Goal: Contribute content: Contribute content

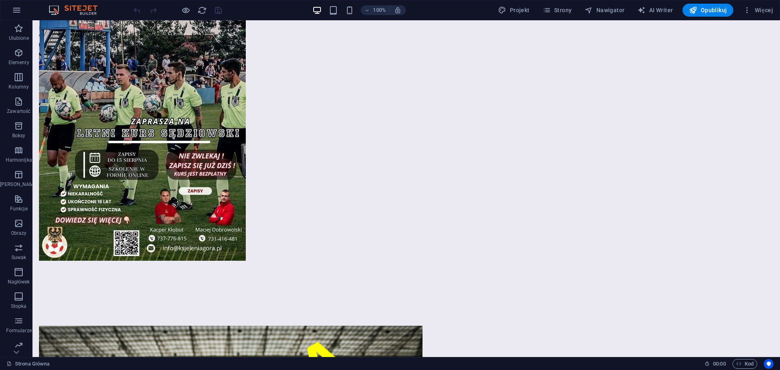
scroll to position [1421, 0]
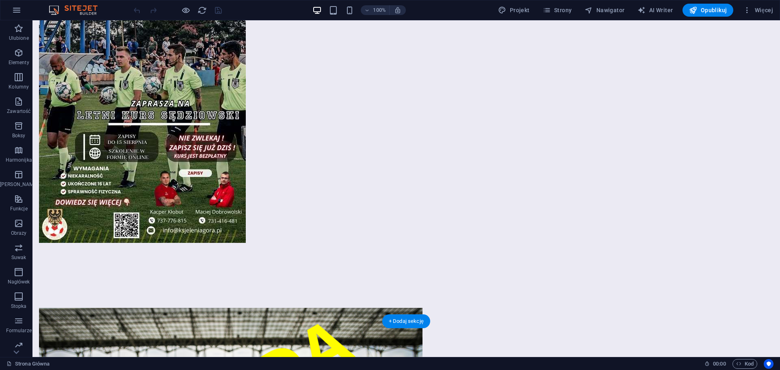
drag, startPoint x: 109, startPoint y: 145, endPoint x: 143, endPoint y: 165, distance: 39.0
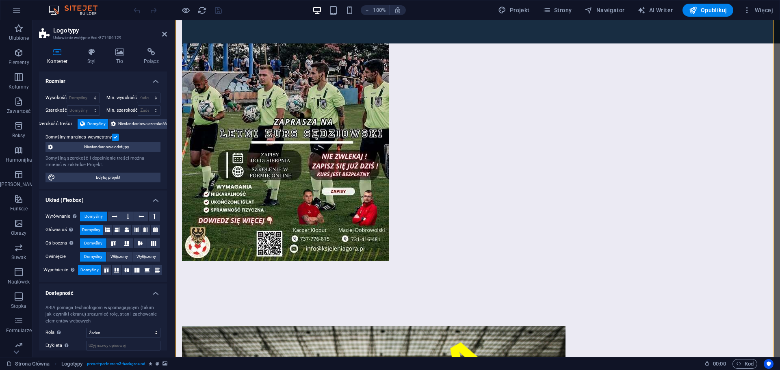
click at [115, 54] on icon at bounding box center [119, 52] width 25 height 8
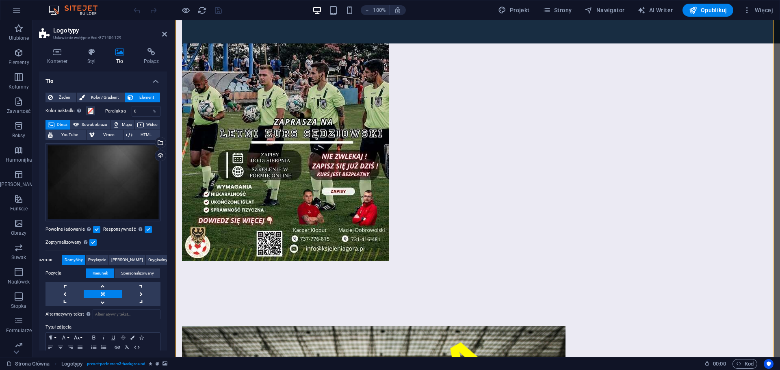
click at [140, 45] on div "Kontener Styl Tło Połącz Rozmiar Wysokość Domyślny px rem % vh vw Min. wysokość…" at bounding box center [102, 199] width 141 height 316
click at [151, 52] on icon at bounding box center [151, 52] width 32 height 8
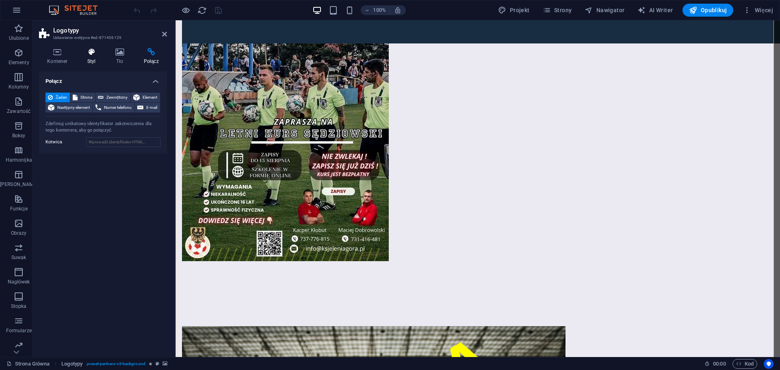
click at [83, 54] on icon at bounding box center [91, 52] width 25 height 8
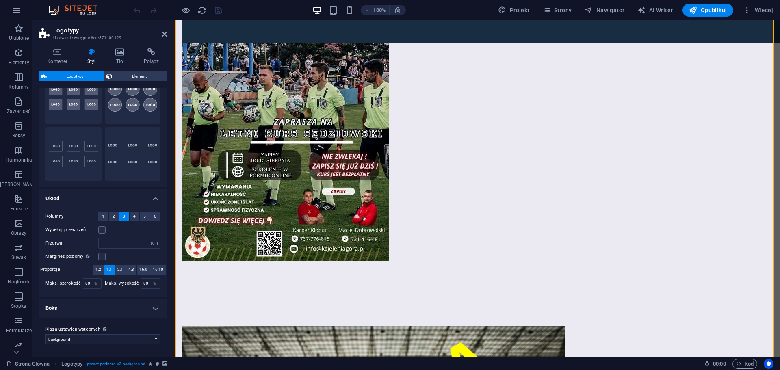
scroll to position [0, 0]
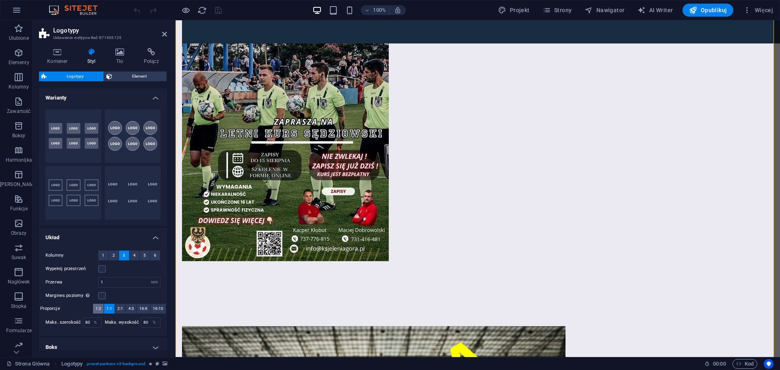
click at [100, 305] on span "1:2" at bounding box center [98, 309] width 6 height 10
click at [130, 311] on span "4:3" at bounding box center [131, 309] width 6 height 10
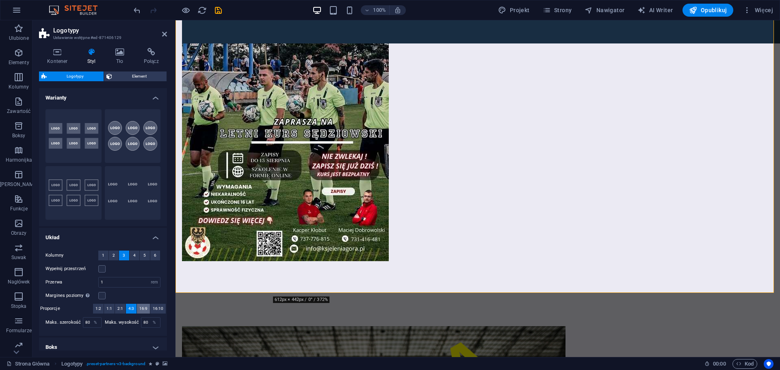
click at [146, 308] on span "16:9" at bounding box center [143, 309] width 8 height 10
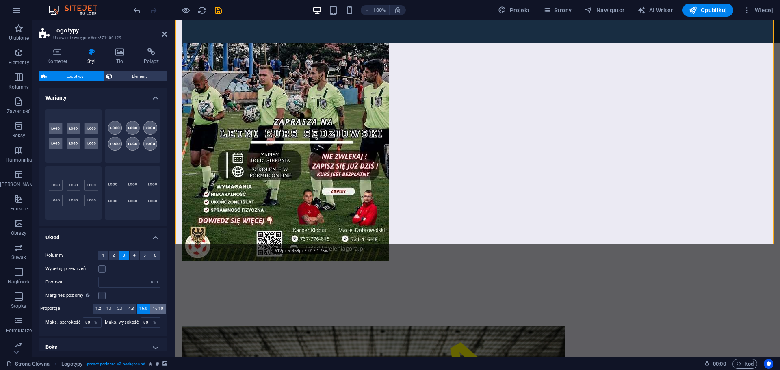
click at [156, 308] on span "16:10" at bounding box center [158, 309] width 11 height 10
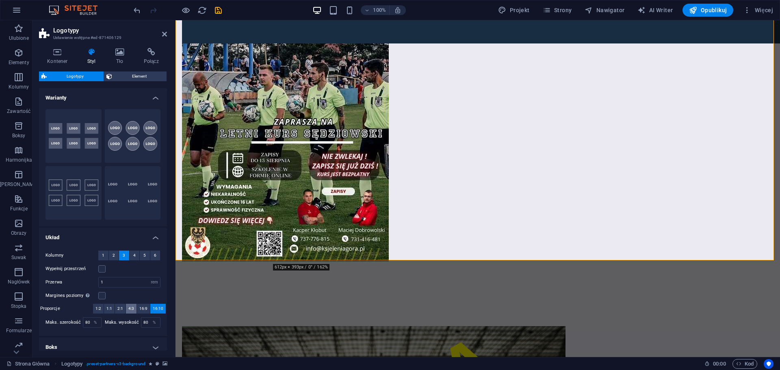
click at [132, 310] on span "4:3" at bounding box center [131, 309] width 6 height 10
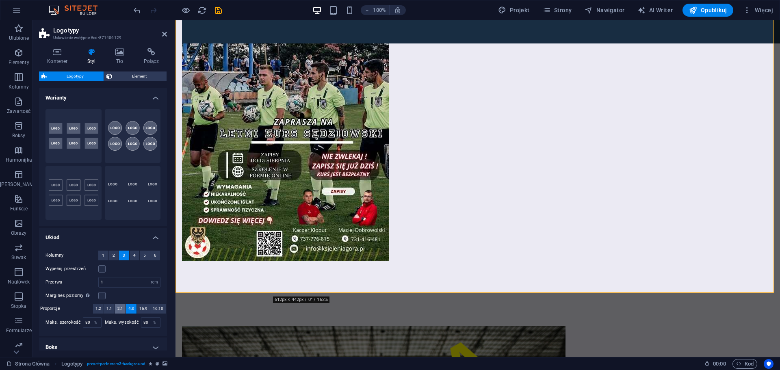
click at [121, 311] on span "2:1" at bounding box center [120, 309] width 6 height 10
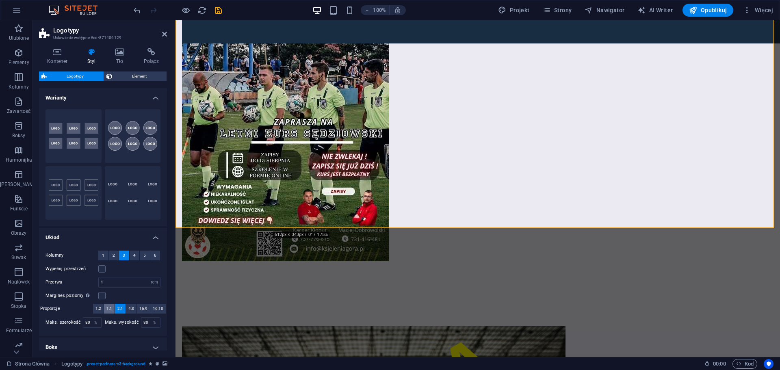
click at [106, 311] on button "1:1" at bounding box center [109, 309] width 11 height 10
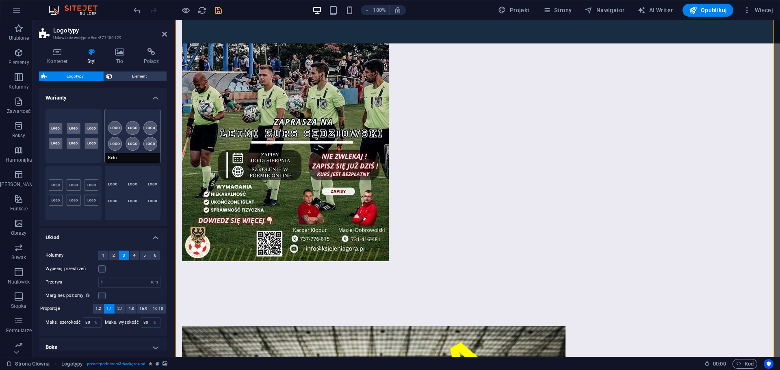
click at [132, 136] on button "Koło" at bounding box center [133, 136] width 56 height 54
type input "1"
type input "80"
click at [127, 195] on button "Gładki" at bounding box center [133, 193] width 56 height 54
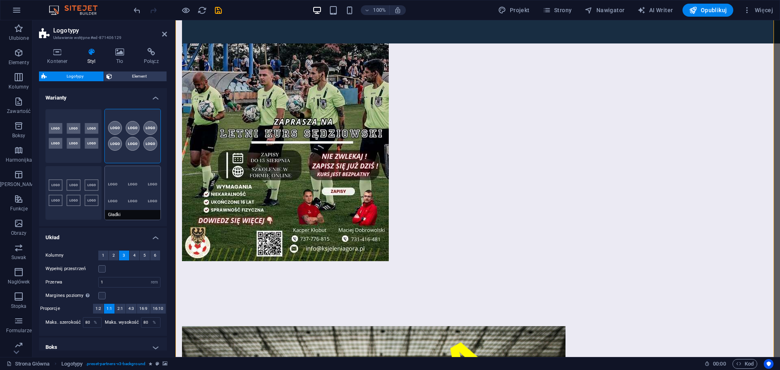
type input "2"
type input "70"
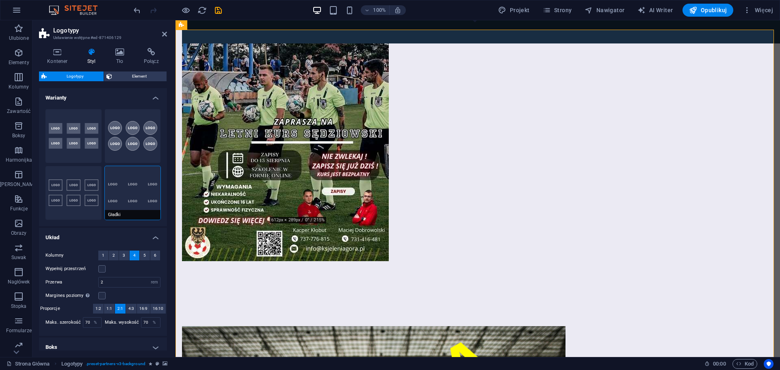
scroll to position [1400, 0]
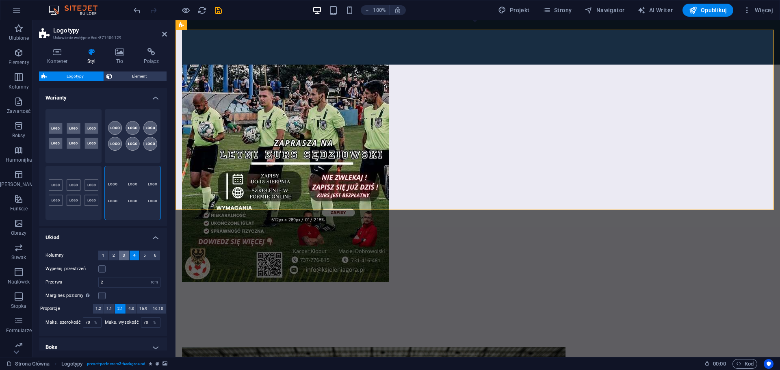
click at [121, 258] on button "3" at bounding box center [124, 256] width 10 height 10
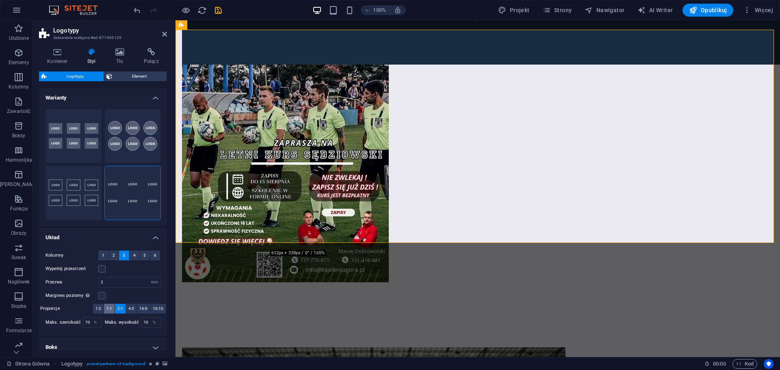
click at [109, 308] on span "1:1" at bounding box center [109, 309] width 6 height 10
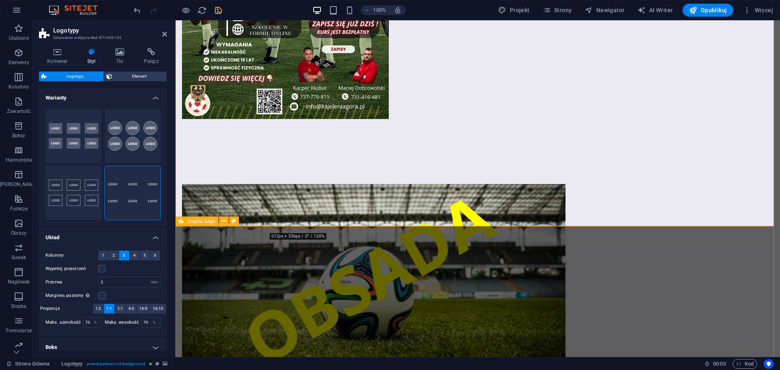
scroll to position [1565, 0]
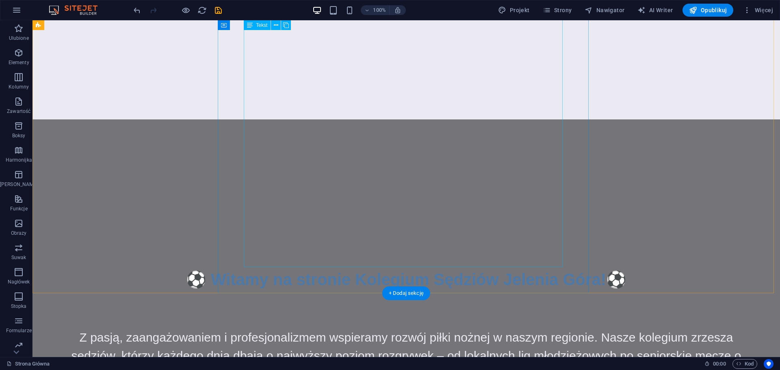
scroll to position [229, 0]
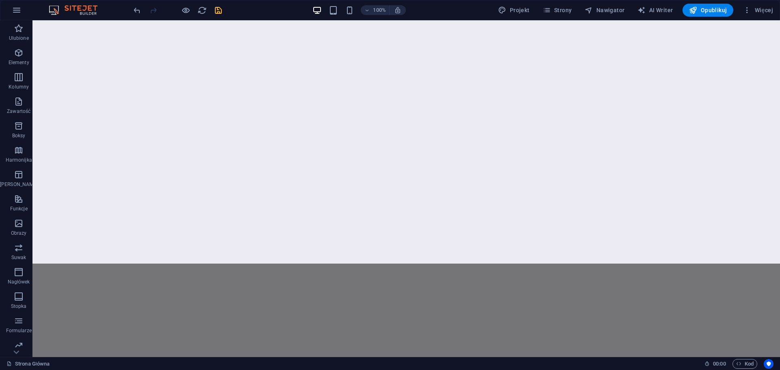
click at [221, 11] on icon "save" at bounding box center [218, 10] width 9 height 9
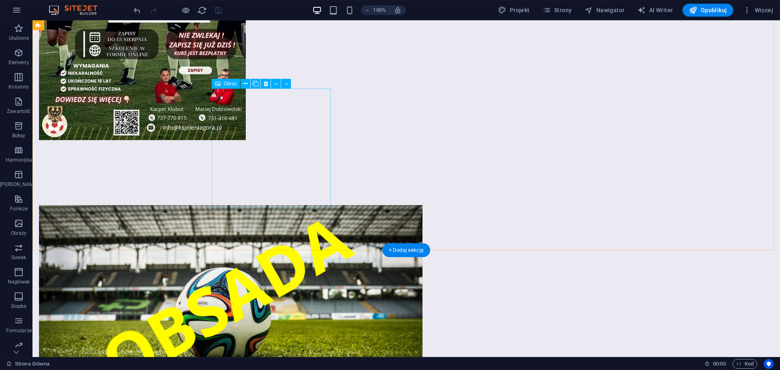
scroll to position [1529, 0]
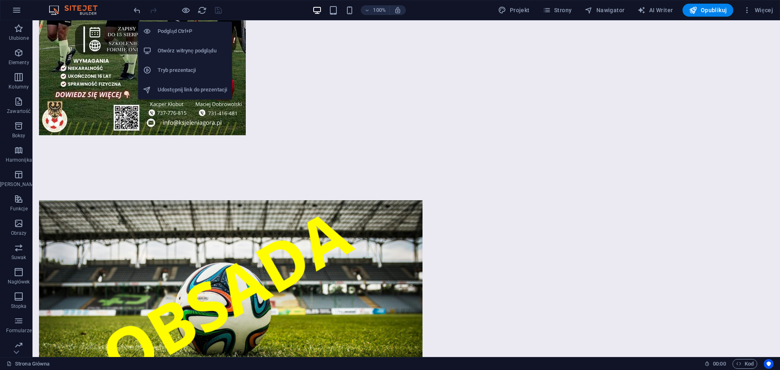
click at [196, 50] on h6 "Otwórz witrynę podglądu" at bounding box center [192, 51] width 69 height 10
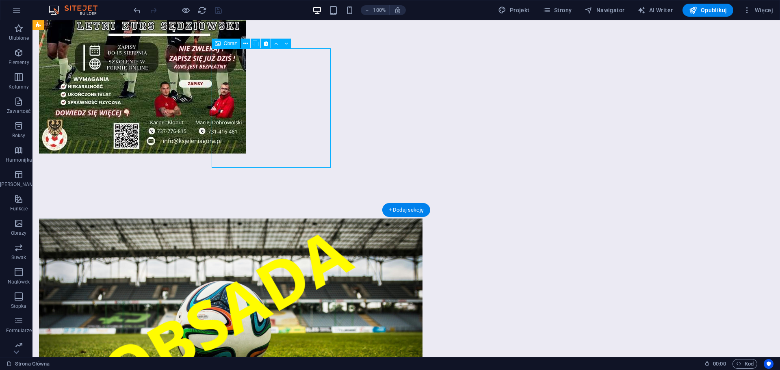
select select "%"
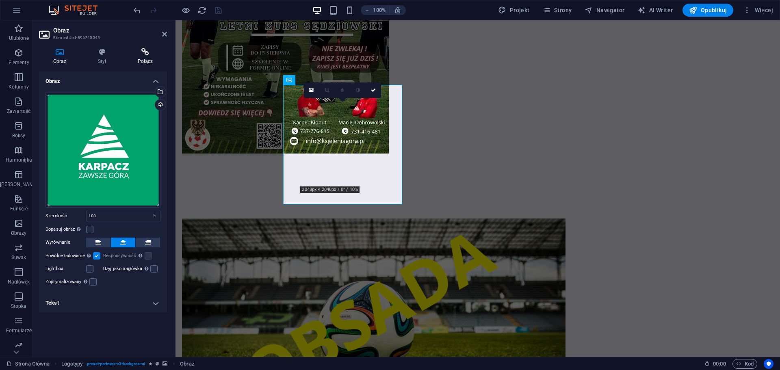
click at [151, 56] on h4 "Połącz" at bounding box center [144, 56] width 43 height 17
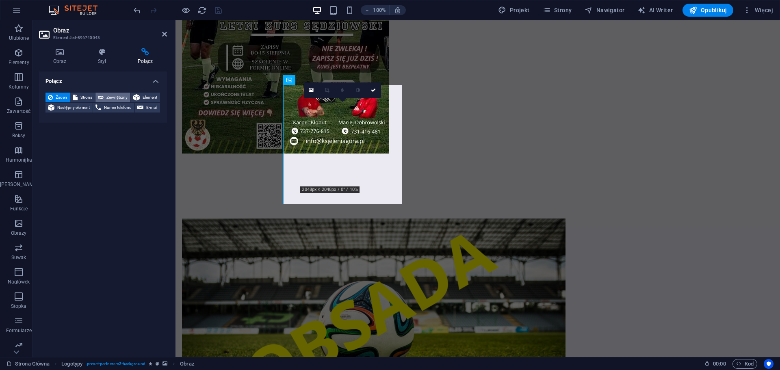
click at [117, 96] on span "Zewnętrzny" at bounding box center [117, 98] width 22 height 10
select select "blank"
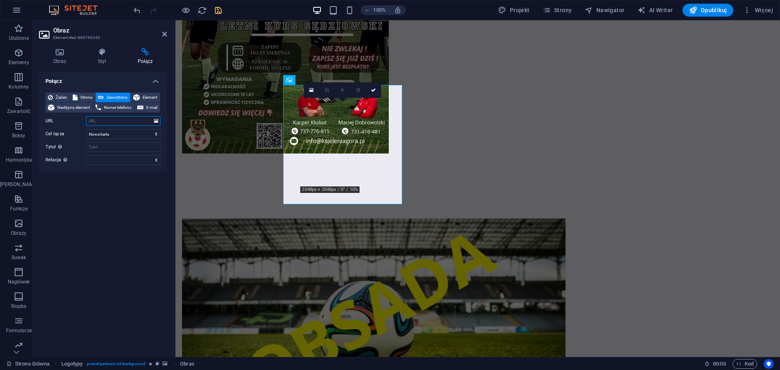
paste input "[URL][DOMAIN_NAME]"
type input "[URL][DOMAIN_NAME]"
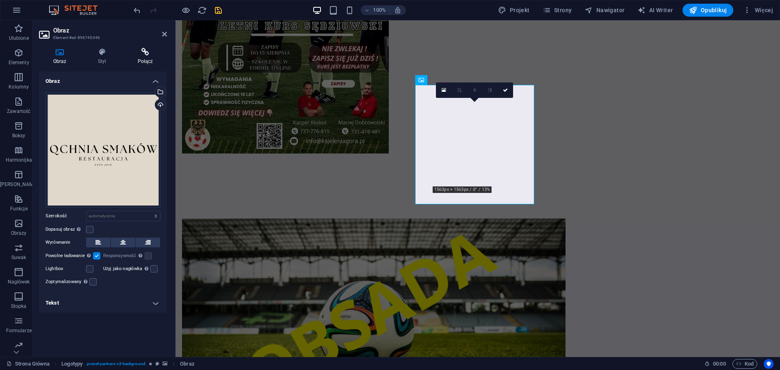
click at [145, 58] on h4 "Połącz" at bounding box center [144, 56] width 43 height 17
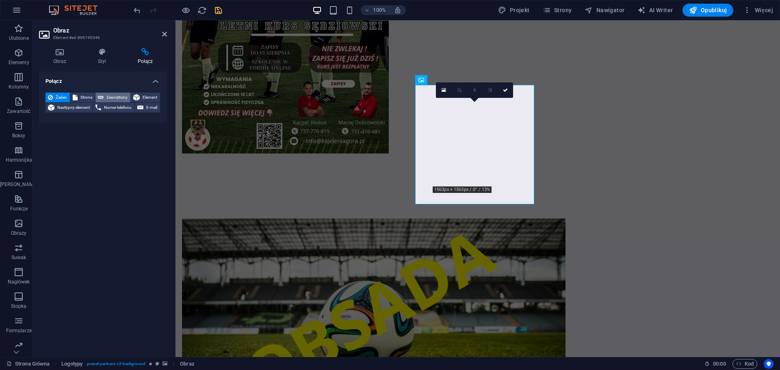
click at [110, 96] on span "Zewnętrzny" at bounding box center [117, 98] width 22 height 10
select select "blank"
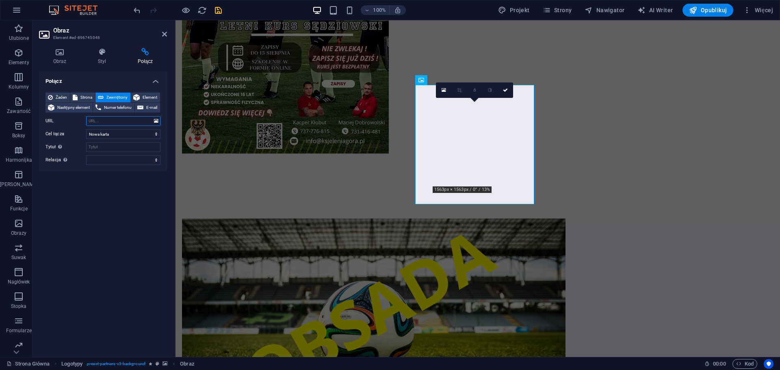
click at [106, 116] on input "URL" at bounding box center [123, 121] width 74 height 10
paste input "[URL][DOMAIN_NAME]"
type input "[URL][DOMAIN_NAME]"
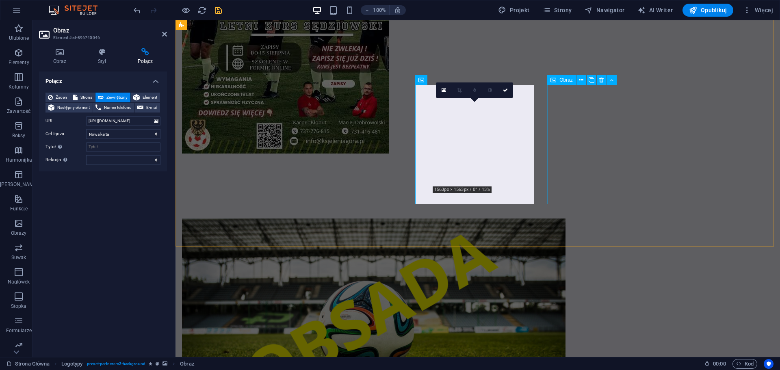
scroll to position [0, 0]
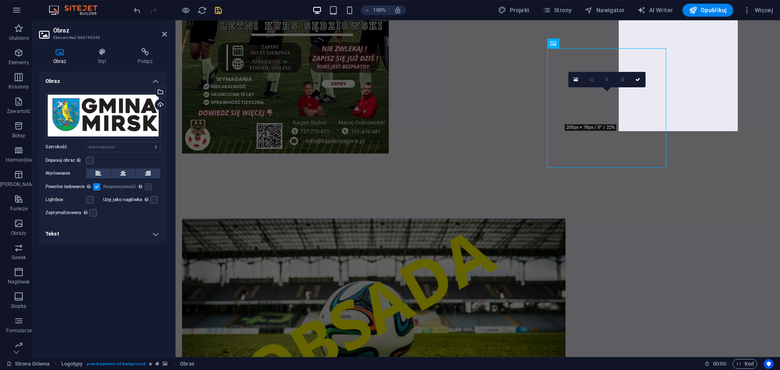
scroll to position [1565, 0]
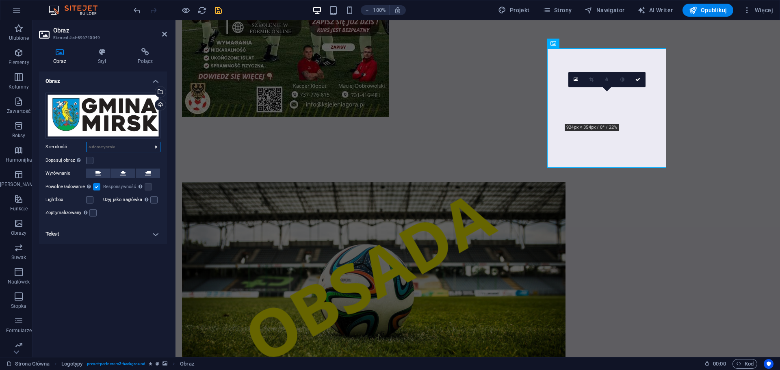
click at [124, 143] on select "Domyślny automatycznie px rem % em vh vw" at bounding box center [122, 147] width 73 height 10
drag, startPoint x: 151, startPoint y: 50, endPoint x: 147, endPoint y: 52, distance: 5.3
click at [151, 50] on icon at bounding box center [144, 52] width 43 height 8
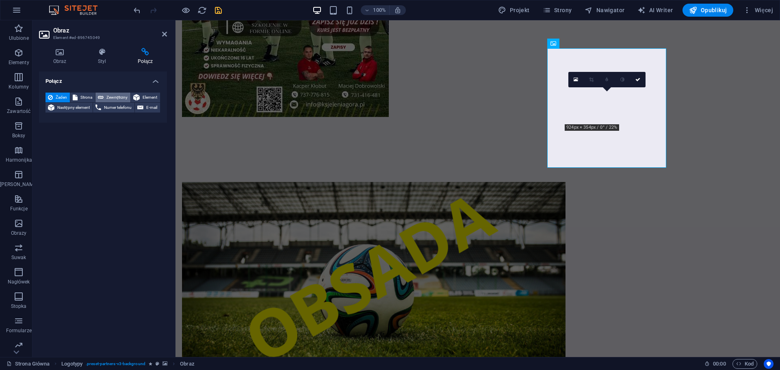
click at [115, 95] on span "Zewnętrzny" at bounding box center [117, 98] width 22 height 10
select select "blank"
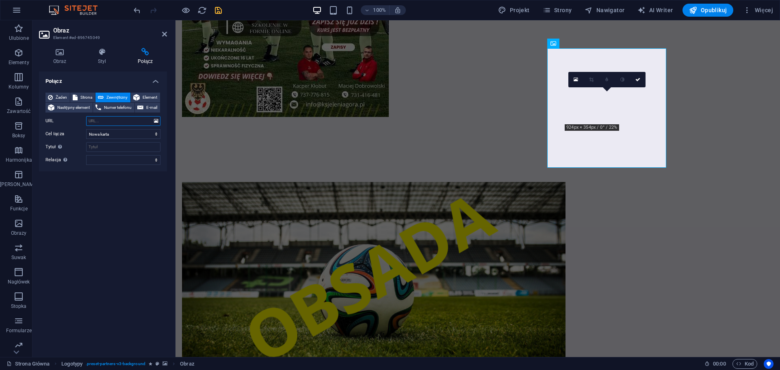
click at [127, 122] on input "URL" at bounding box center [123, 121] width 74 height 10
paste input "[URL][DOMAIN_NAME]"
type input "[URL][DOMAIN_NAME]"
click at [220, 9] on icon "save" at bounding box center [218, 10] width 9 height 9
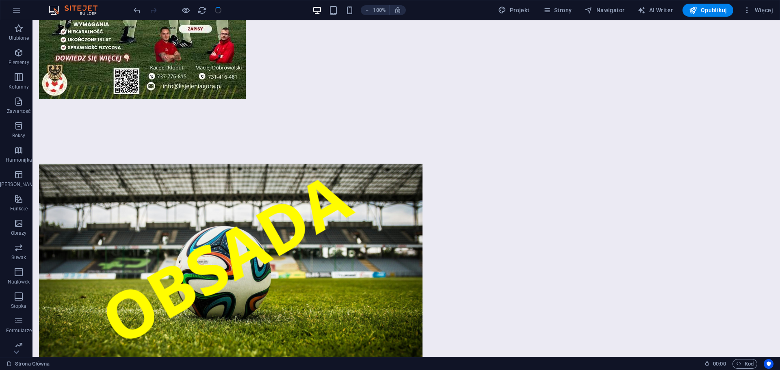
scroll to position [1529, 0]
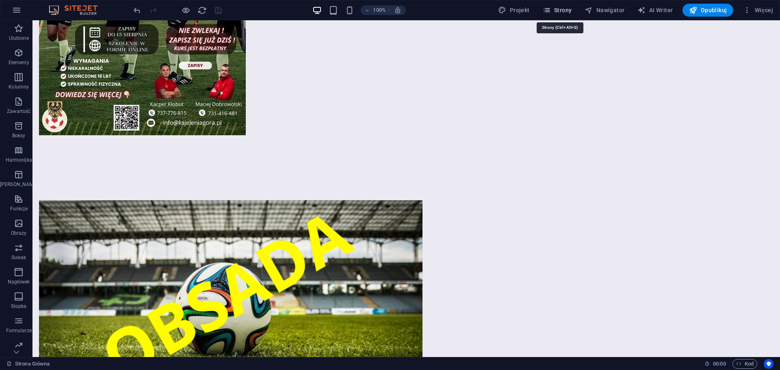
click at [558, 5] on button "Strony" at bounding box center [557, 10] width 36 height 13
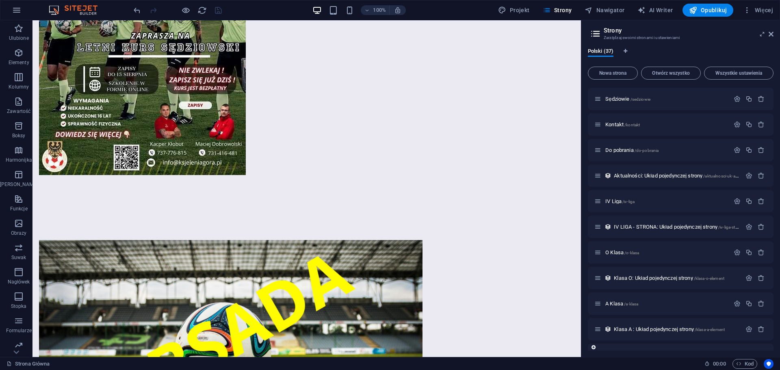
scroll to position [284, 0]
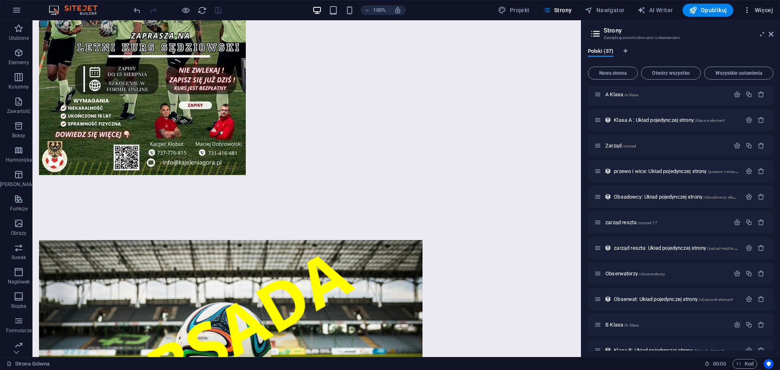
click at [748, 13] on icon "button" at bounding box center [747, 10] width 8 height 8
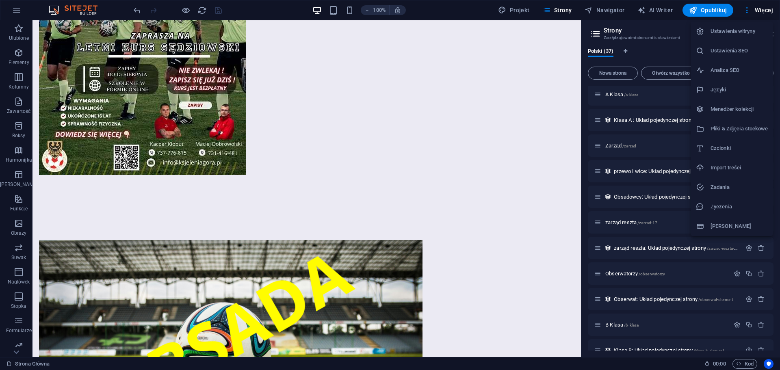
click at [735, 116] on li "Menedżer kolekcji" at bounding box center [732, 108] width 82 height 19
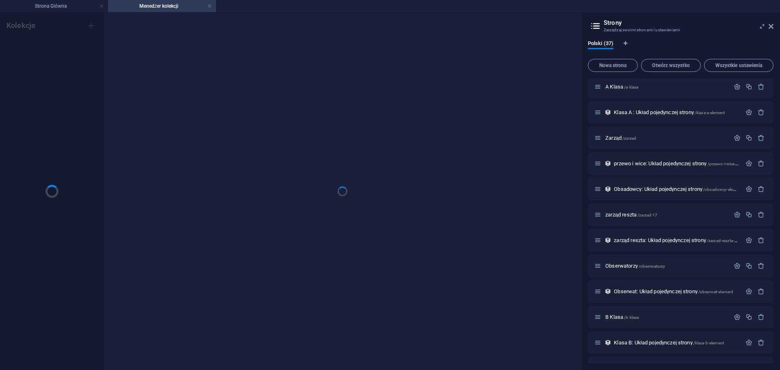
scroll to position [0, 0]
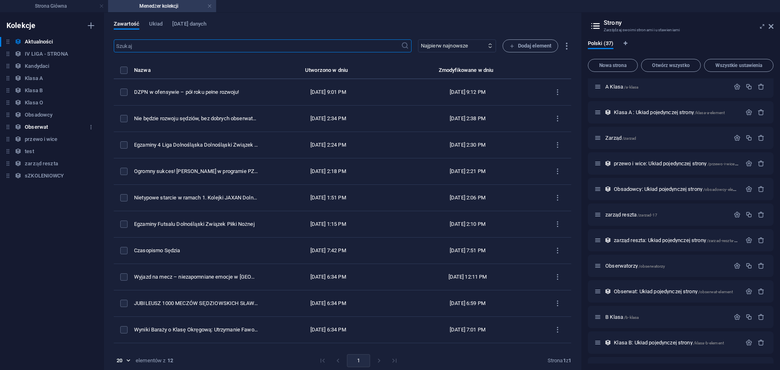
click at [39, 113] on h6 "Obsadowcy" at bounding box center [39, 115] width 28 height 10
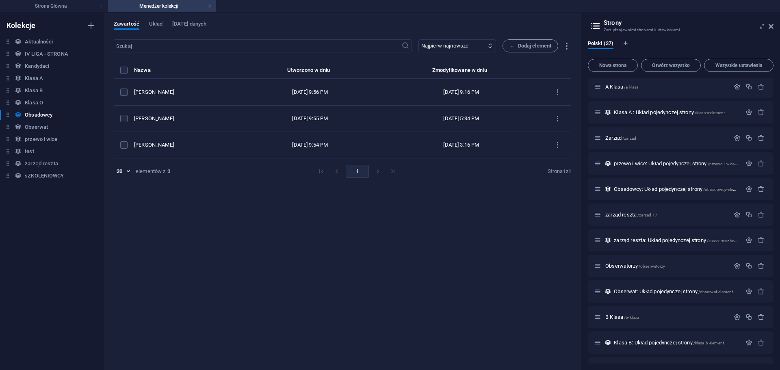
click at [300, 267] on div "​ Najpierw najnowsze Najpierw najstarsze Ostatnio zmodyfikowany Name (rosnąco) …" at bounding box center [342, 200] width 457 height 322
click at [41, 115] on h6 "Obsadowcy" at bounding box center [39, 115] width 28 height 10
click at [772, 30] on header "Strony Zarządzaj swoimi stronami i ustawieniami" at bounding box center [681, 23] width 184 height 21
drag, startPoint x: 768, startPoint y: 26, endPoint x: 759, endPoint y: 31, distance: 9.6
click at [768, 26] on icon at bounding box center [770, 26] width 5 height 6
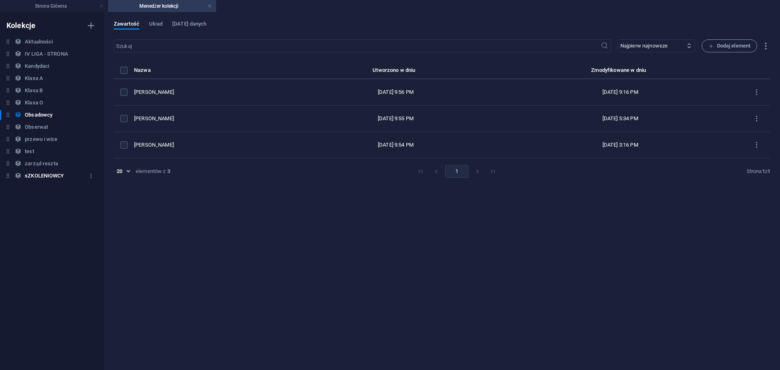
click at [48, 179] on h6 "sZKOLENIOWCY" at bounding box center [44, 176] width 39 height 10
click at [43, 113] on h6 "Obsadowcy" at bounding box center [39, 115] width 28 height 10
click at [34, 129] on h6 "Obserwat" at bounding box center [36, 127] width 23 height 10
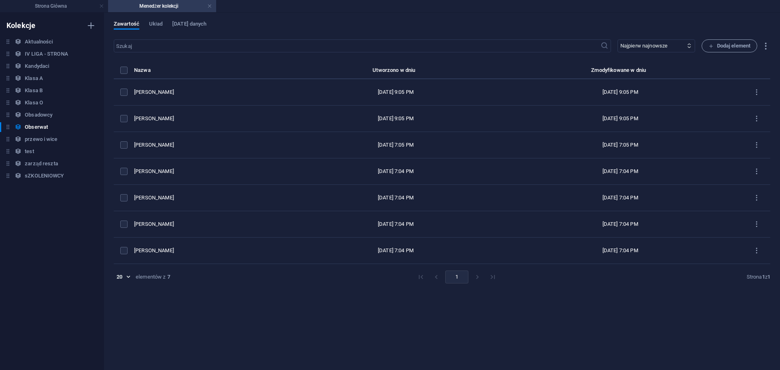
click at [285, 324] on div "​ Najpierw najnowsze Najpierw najstarsze Ostatnio zmodyfikowany Name (rosnąco) …" at bounding box center [442, 200] width 656 height 322
click at [721, 44] on span "Dodaj element" at bounding box center [729, 46] width 42 height 10
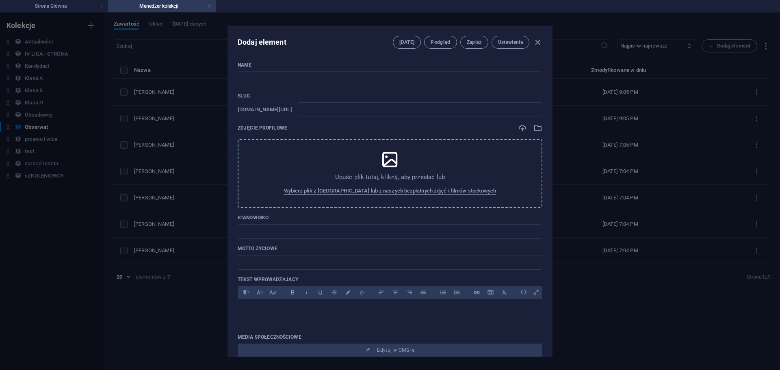
click at [296, 61] on div "Name ​ Slug [DOMAIN_NAME][URL] ​ Zdjęcie profilowe Upuść plik tutaj, kliknij, a…" at bounding box center [390, 205] width 324 height 301
click at [295, 81] on input "text" at bounding box center [390, 78] width 305 height 15
type input "P"
type input "p"
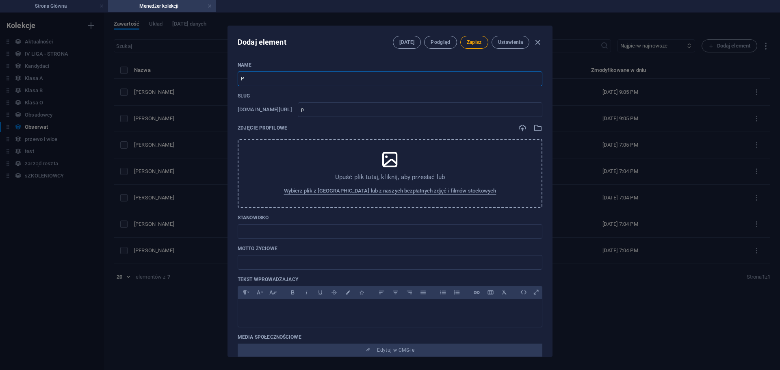
type input "Pi"
type input "pi"
type input "Pio"
type input "pio"
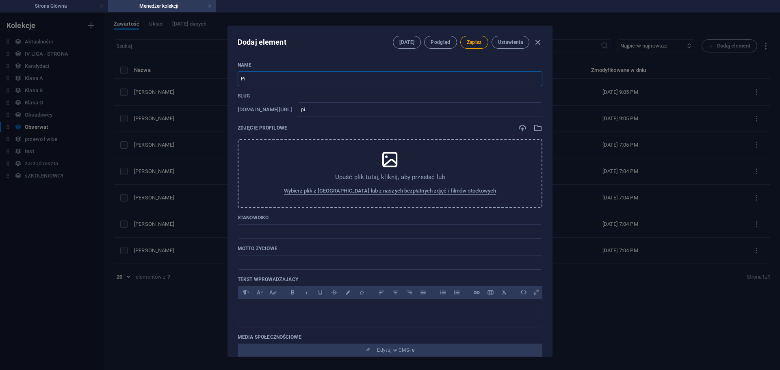
type input "pio"
type input "Piot"
type input "piot"
type input "[PERSON_NAME]"
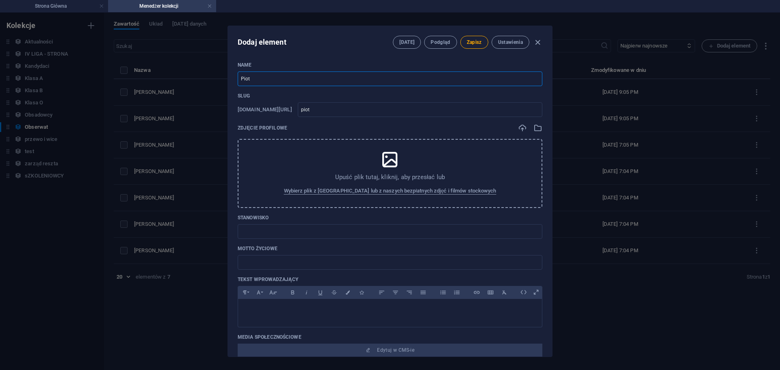
type input "[PERSON_NAME]"
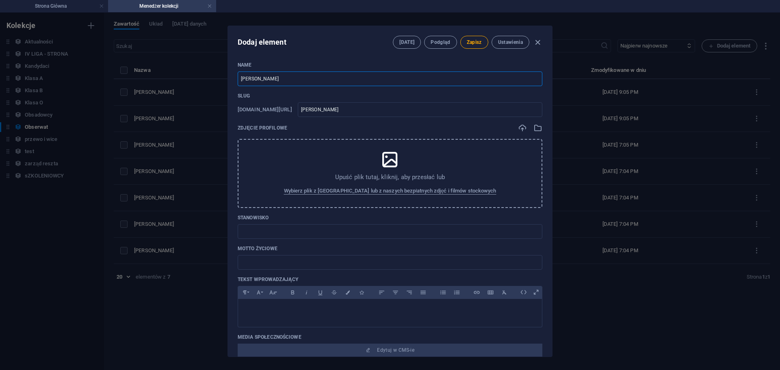
type input "[PERSON_NAME]"
type input "[PERSON_NAME]-to"
type input "[PERSON_NAME]"
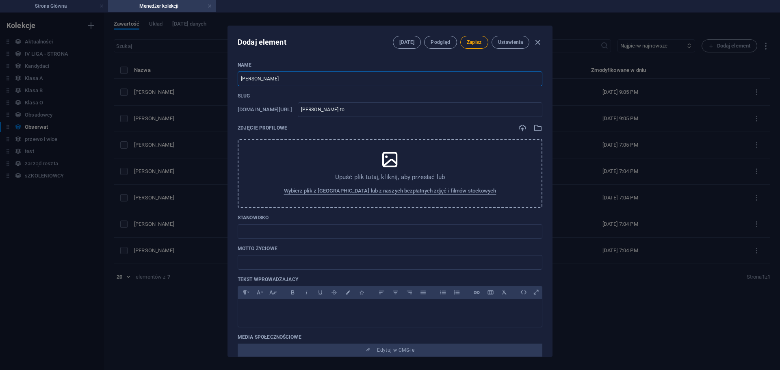
type input "[PERSON_NAME]"
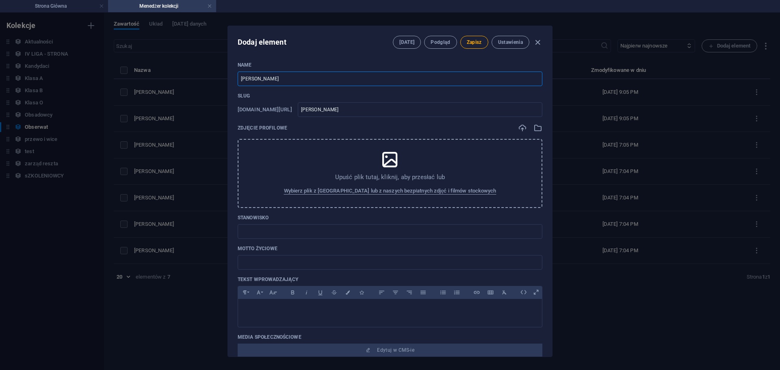
type input "[PERSON_NAME]"
click at [309, 233] on input "text" at bounding box center [390, 231] width 305 height 15
click at [468, 39] on button "Zapisz" at bounding box center [474, 42] width 28 height 13
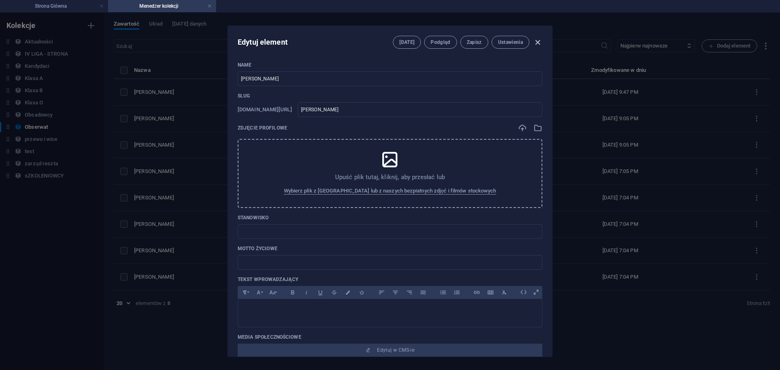
click at [537, 44] on icon "button" at bounding box center [537, 42] width 9 height 9
type input "[PERSON_NAME]"
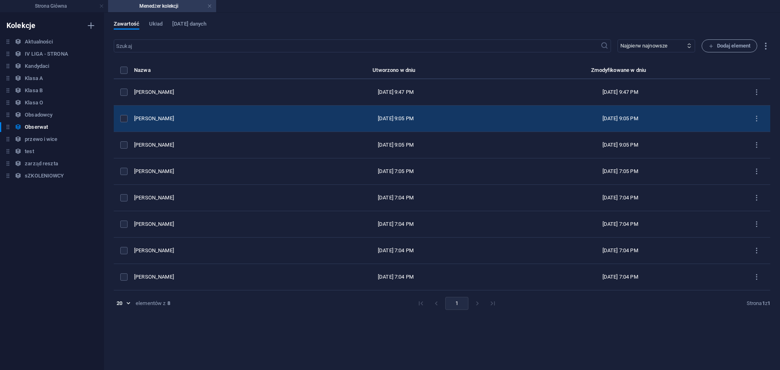
click at [189, 118] on div "[PERSON_NAME]" at bounding box center [210, 118] width 153 height 7
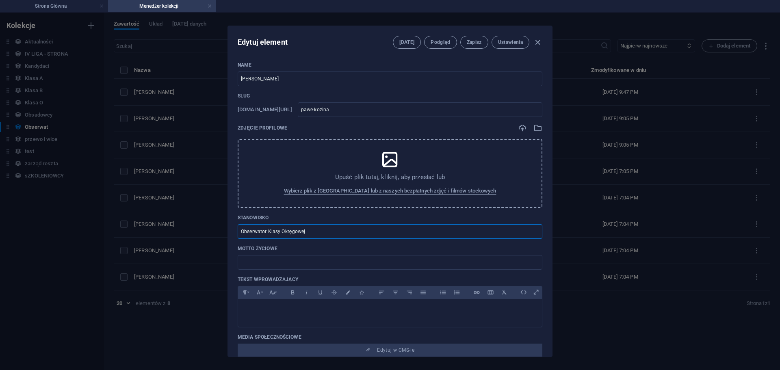
drag, startPoint x: 329, startPoint y: 229, endPoint x: 194, endPoint y: 211, distance: 136.0
click at [194, 211] on div "Edytuj element [DATE] Podgląd Zapisz Ustawienia Name [PERSON_NAME] ​ Slug [DOMA…" at bounding box center [390, 191] width 780 height 357
click at [536, 41] on icon "button" at bounding box center [537, 42] width 9 height 9
type input "pawe-kozina"
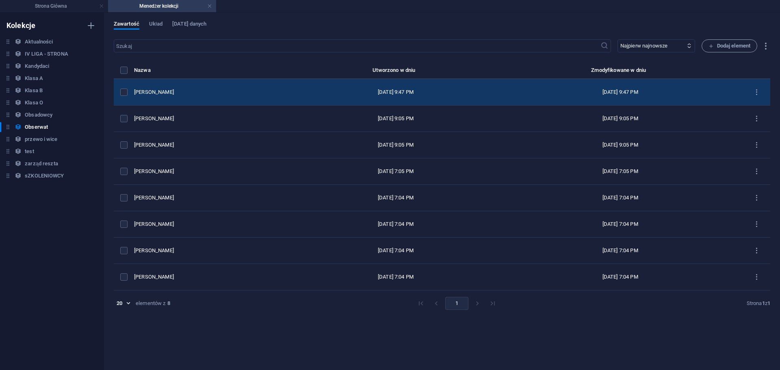
click at [188, 88] on td "[PERSON_NAME]" at bounding box center [214, 92] width 160 height 26
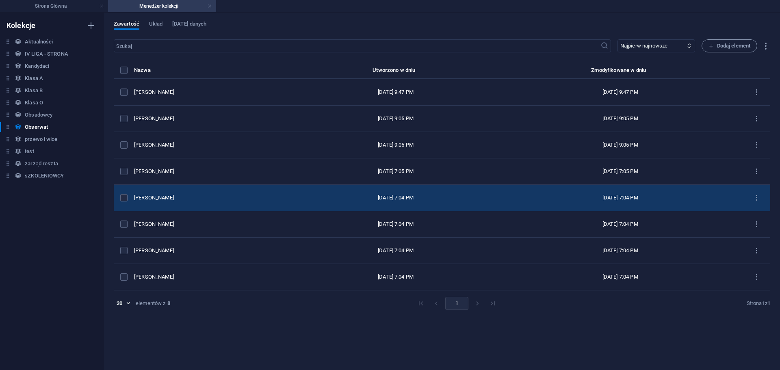
type input "[PERSON_NAME]"
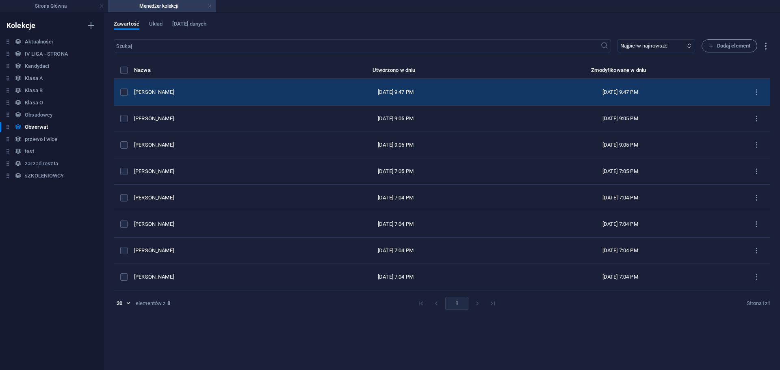
click at [191, 96] on td "[PERSON_NAME]" at bounding box center [214, 92] width 160 height 26
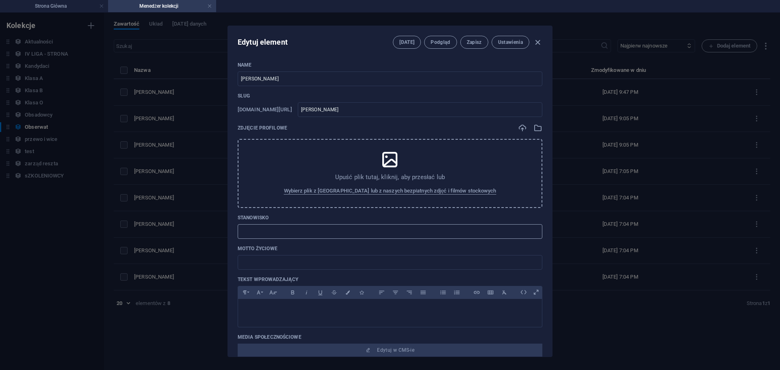
click at [300, 236] on input "text" at bounding box center [390, 231] width 305 height 15
paste input "Obserwator Klasy Okręgowej"
type input "Obserwator Klasy Okręgowej"
click at [484, 43] on button "Zapisz" at bounding box center [474, 42] width 28 height 13
click at [539, 44] on icon "button" at bounding box center [537, 42] width 9 height 9
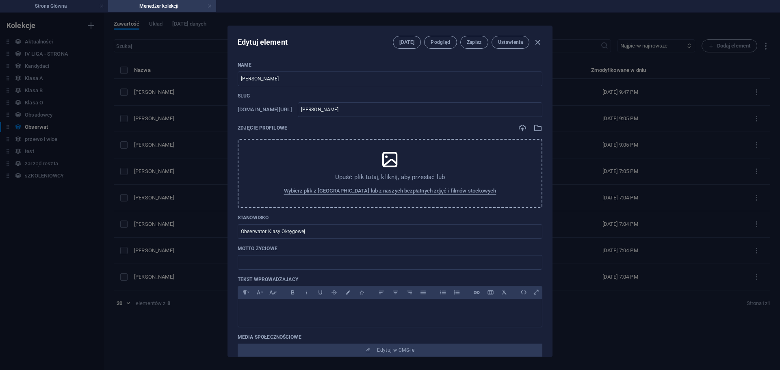
type input "[PERSON_NAME]"
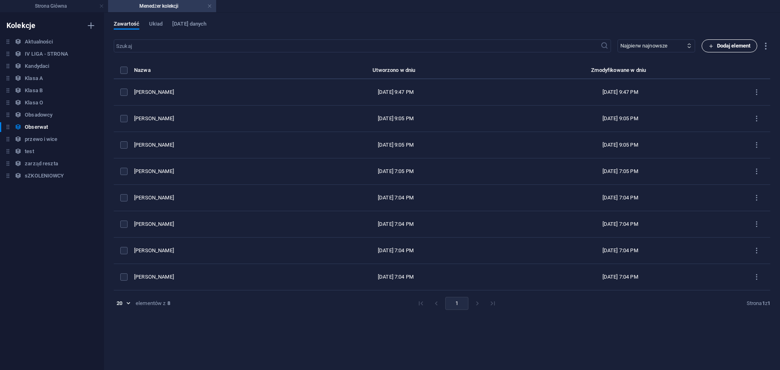
click at [729, 47] on span "Dodaj element" at bounding box center [729, 46] width 42 height 10
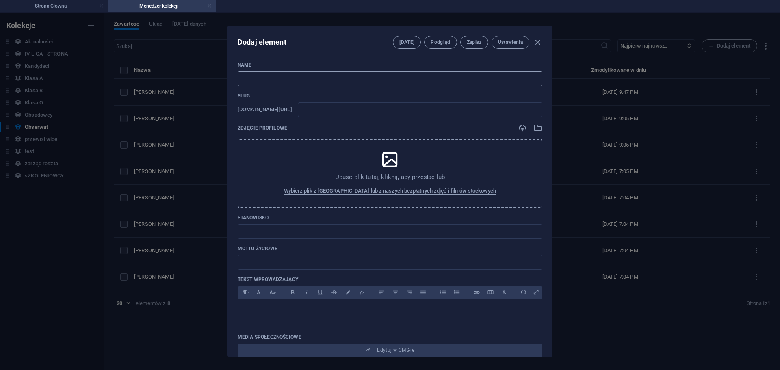
click at [373, 77] on input "text" at bounding box center [390, 78] width 305 height 15
click at [292, 79] on input "text" at bounding box center [390, 78] width 305 height 15
type input "R"
type input "r"
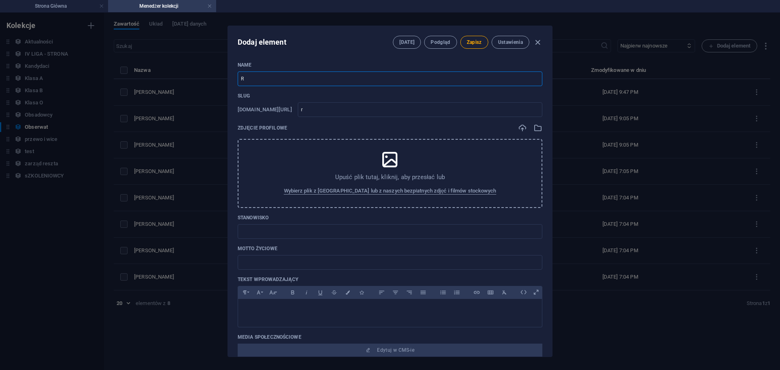
type input "Ra"
type input "ra"
type input "Raf"
type input "raf"
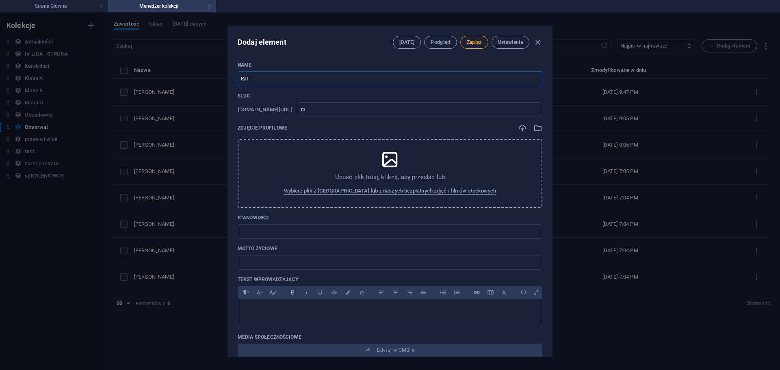
type input "raf"
type input "Rafa"
type input "rafa"
type input "[PERSON_NAME]"
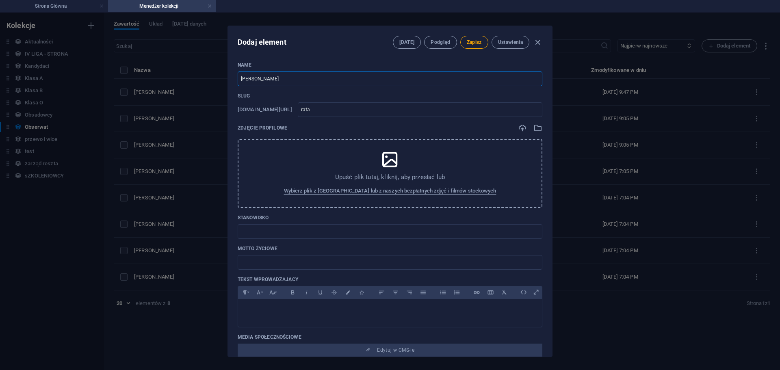
type input "rafa-j"
type input "[PERSON_NAME]"
type input "rafa-ja"
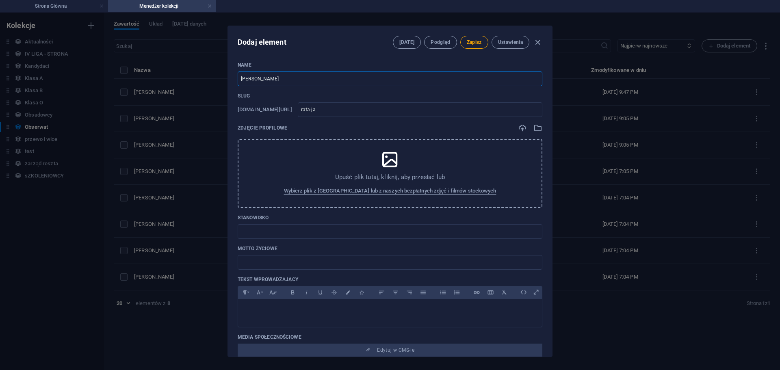
type input "[PERSON_NAME]"
type input "rafa-jar"
type input "[PERSON_NAME]"
type input "rafa-jarc"
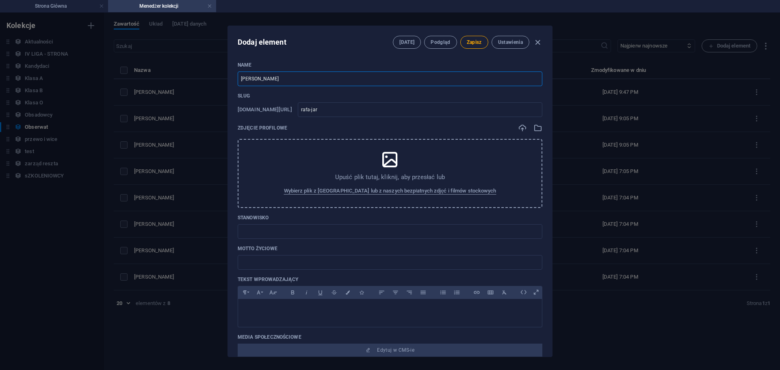
type input "rafa-jarc"
type input "[PERSON_NAME]"
type input "rafa-jarcz"
type input "[PERSON_NAME]"
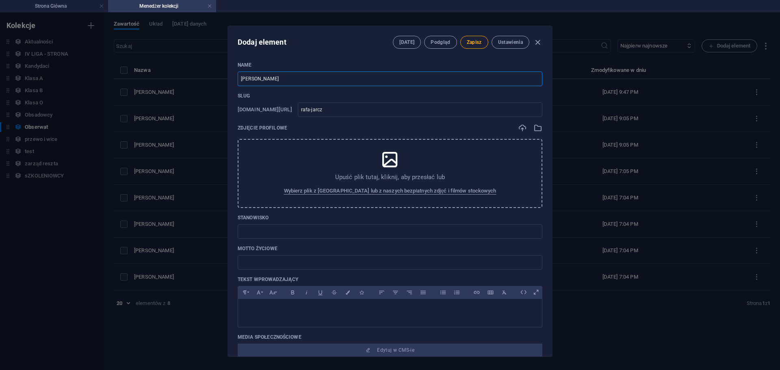
type input "rafa-jarcze"
type input "[PERSON_NAME]"
type input "rafa-jarczew"
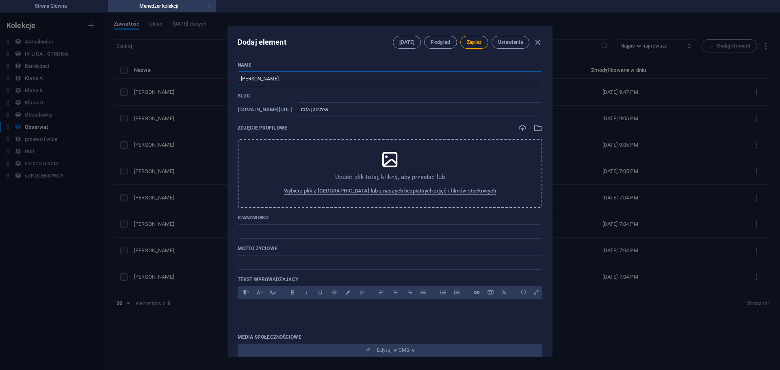
type input "[PERSON_NAME]"
type input "rafa-jarczews"
type input "[PERSON_NAME]"
type input "rafa-jarczewsk"
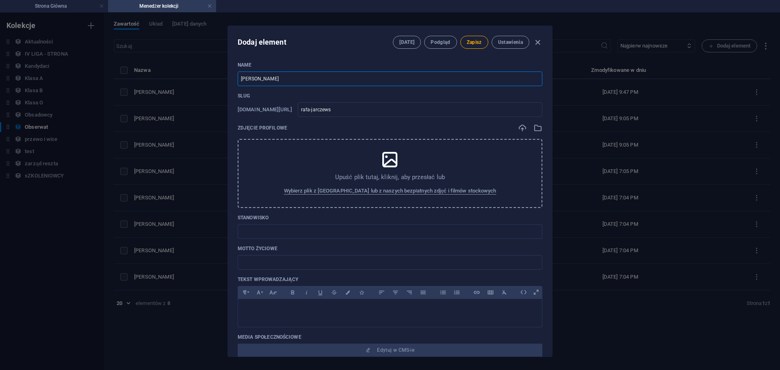
type input "rafa-jarczewsk"
type input "[PERSON_NAME]"
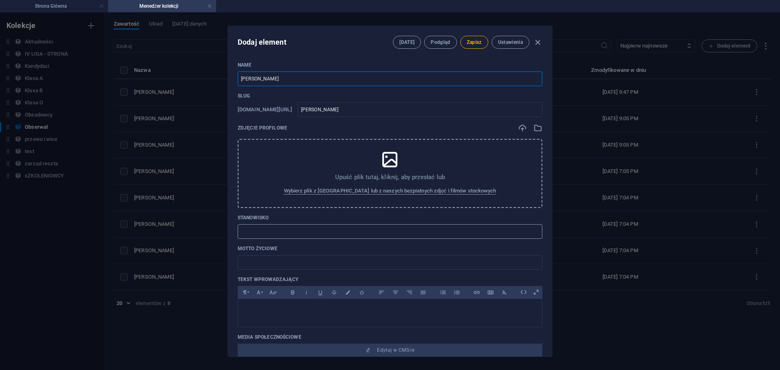
click at [295, 233] on input "text" at bounding box center [390, 231] width 305 height 15
paste input "Obserwator Klasy Okręgowej"
type input "Obserwator Klasy Okręgowej"
click at [474, 46] on button "Zapisz" at bounding box center [474, 42] width 28 height 13
click at [534, 42] on icon "button" at bounding box center [537, 42] width 9 height 9
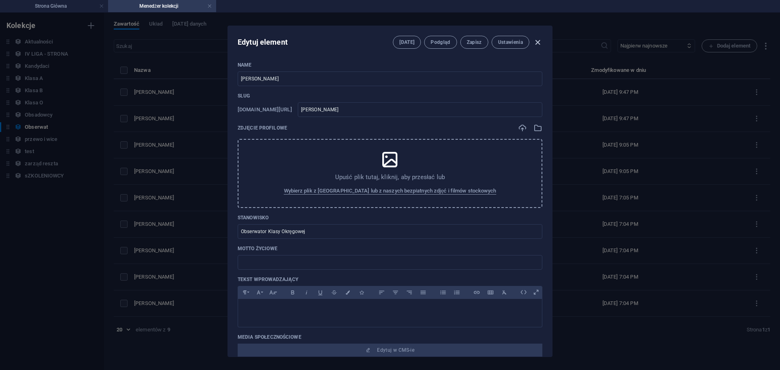
type input "[PERSON_NAME]"
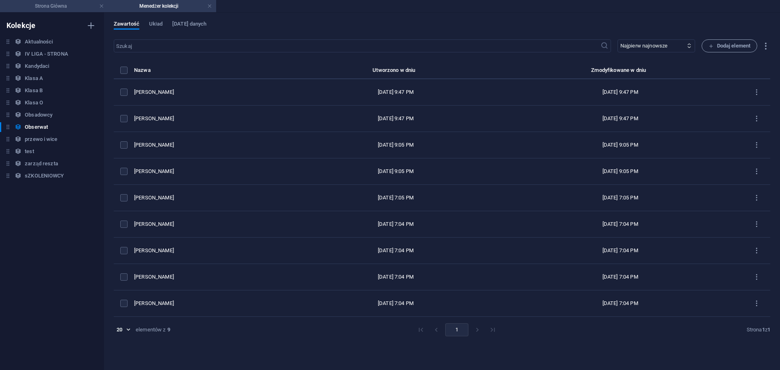
click at [43, 8] on h4 "Strona Główna" at bounding box center [54, 6] width 108 height 9
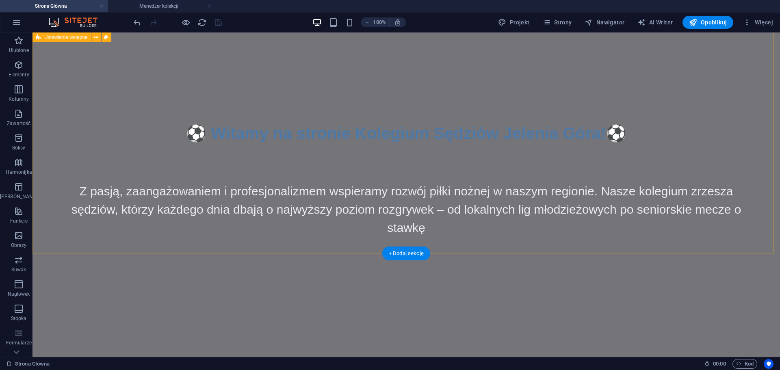
scroll to position [514, 0]
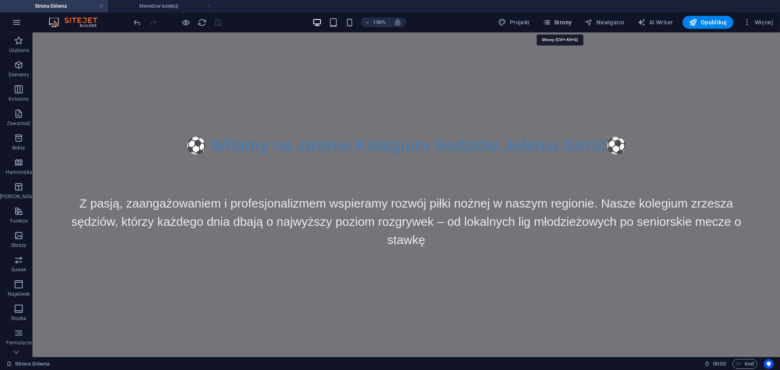
click at [562, 22] on span "Strony" at bounding box center [556, 22] width 29 height 8
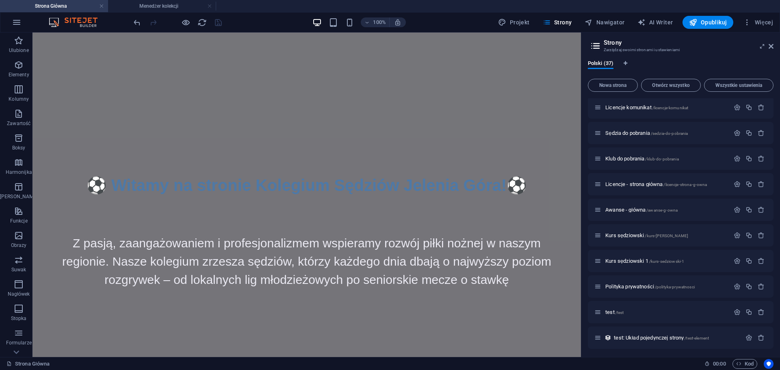
scroll to position [573, 0]
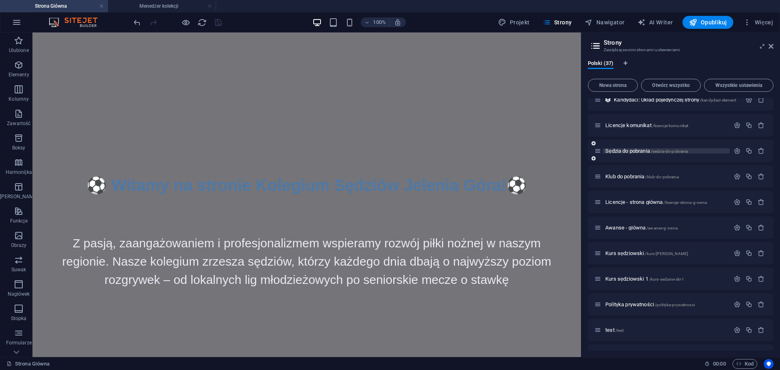
click at [633, 151] on span "Sędzia do pobrania /sedzia-do-pobrania" at bounding box center [646, 151] width 82 height 6
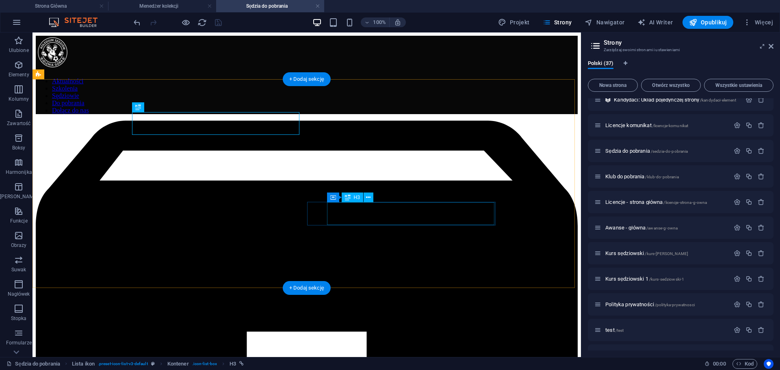
scroll to position [0, 0]
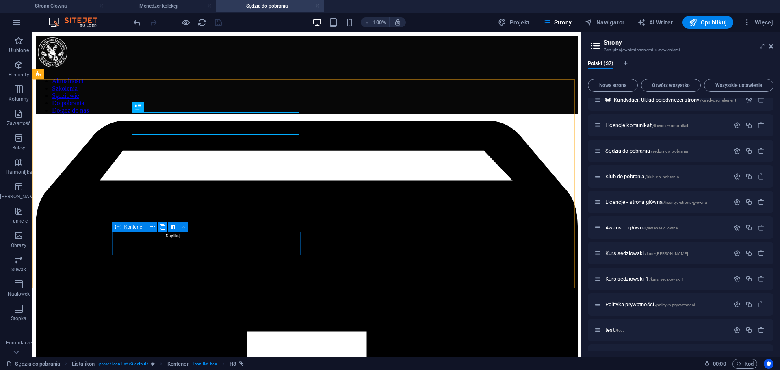
click at [163, 227] on icon at bounding box center [163, 227] width 6 height 9
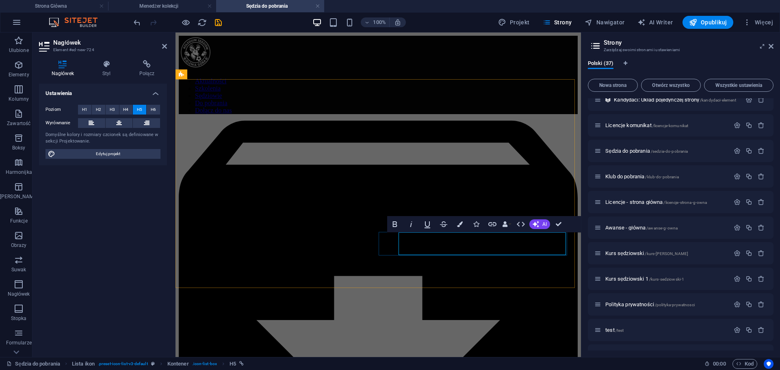
drag, startPoint x: 562, startPoint y: 226, endPoint x: 495, endPoint y: 226, distance: 67.0
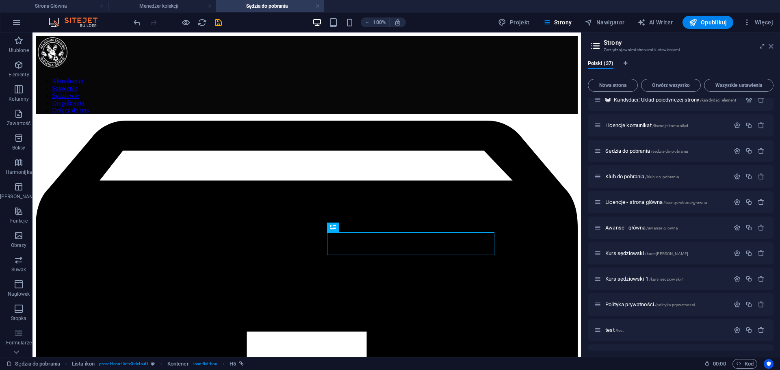
drag, startPoint x: 510, startPoint y: 160, endPoint x: 772, endPoint y: 48, distance: 285.2
click at [772, 48] on icon at bounding box center [770, 46] width 5 height 6
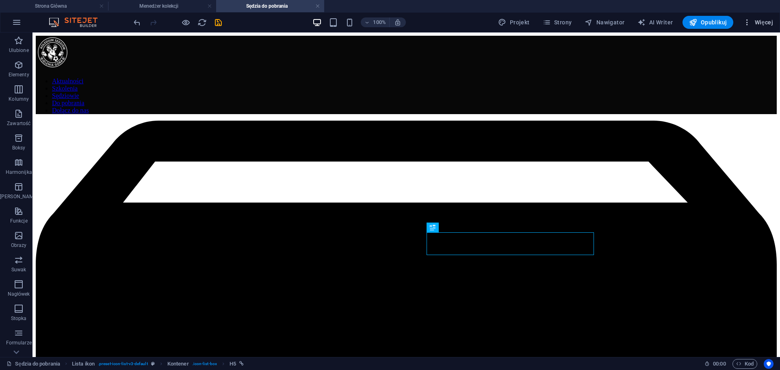
click at [744, 23] on icon "button" at bounding box center [747, 22] width 8 height 8
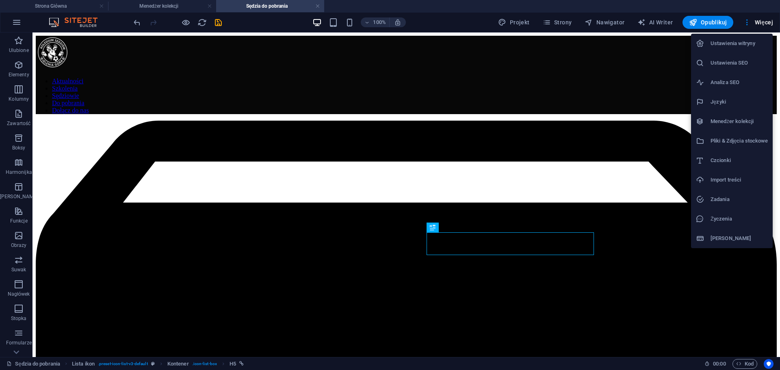
click at [743, 119] on h6 "Menedżer kolekcji" at bounding box center [738, 122] width 57 height 10
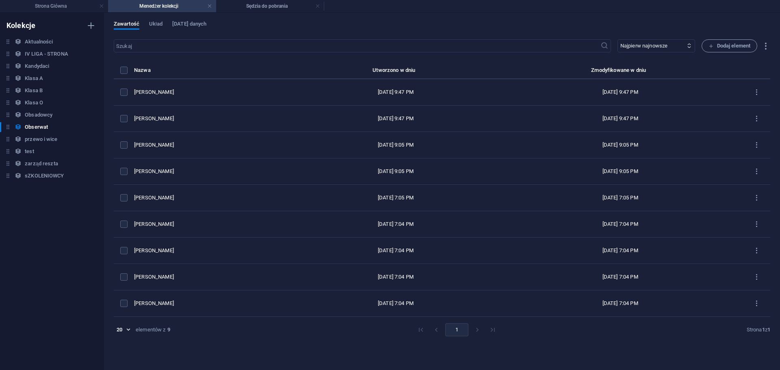
click at [178, 3] on h4 "Menedżer kolekcji" at bounding box center [162, 6] width 108 height 9
click at [212, 5] on h4 "Menedżer kolekcji" at bounding box center [162, 6] width 108 height 9
click at [209, 8] on link at bounding box center [209, 6] width 5 height 8
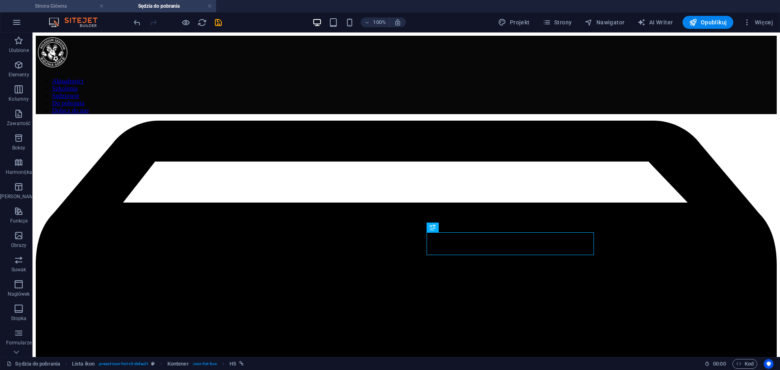
click at [69, 4] on h4 "Strona Główna" at bounding box center [54, 6] width 108 height 9
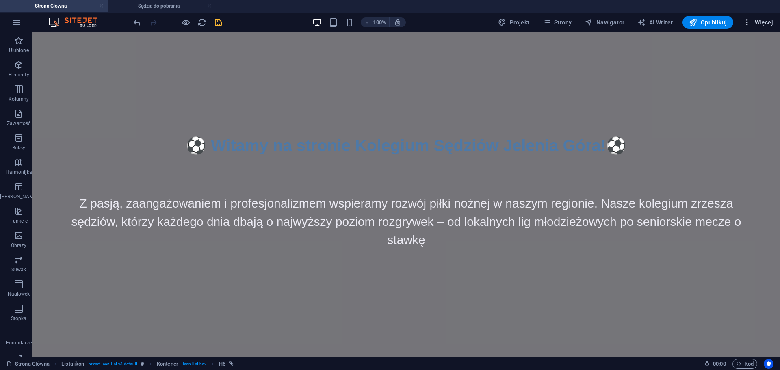
click at [747, 25] on icon "button" at bounding box center [747, 22] width 8 height 8
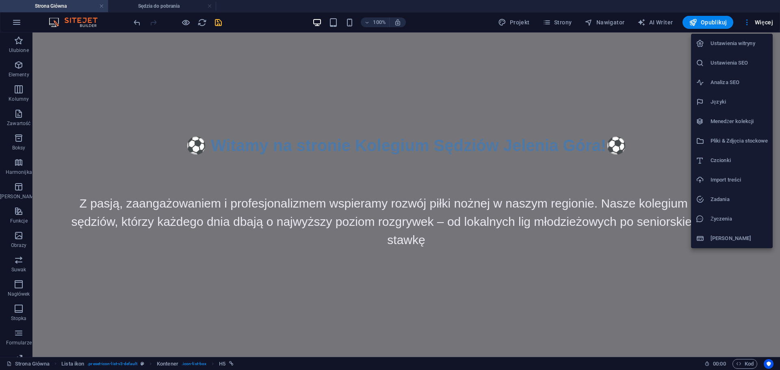
click at [733, 136] on h6 "Pliki & Zdjęcia stockowe" at bounding box center [738, 141] width 57 height 10
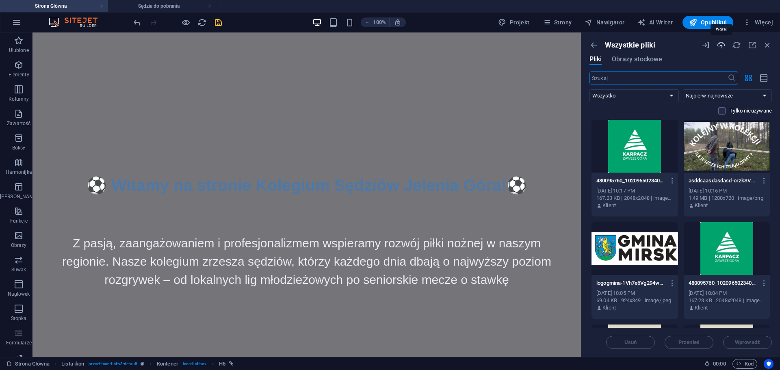
click at [720, 47] on icon "button" at bounding box center [720, 45] width 9 height 9
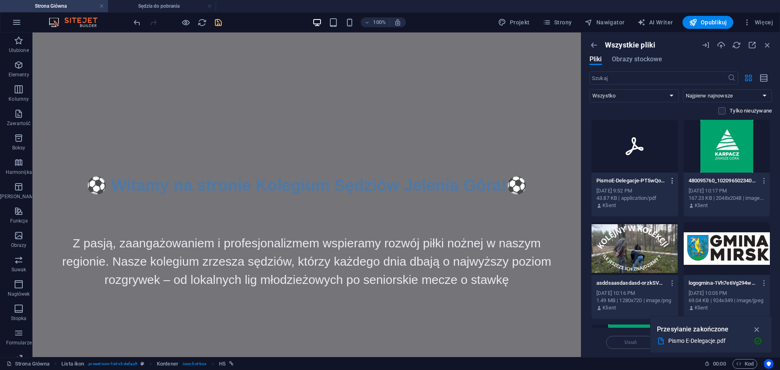
click at [673, 182] on icon "button" at bounding box center [672, 180] width 8 height 7
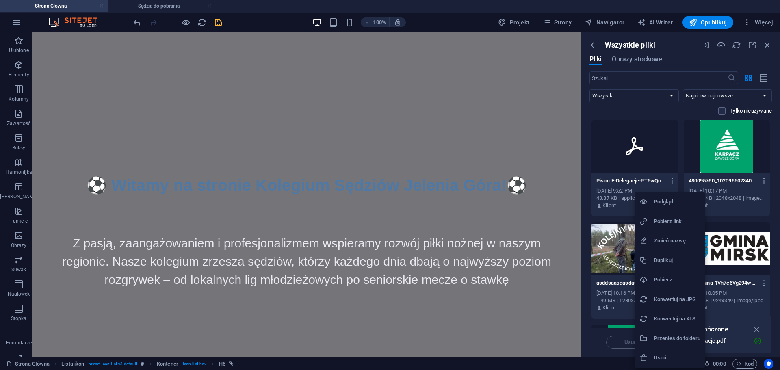
click at [673, 225] on h6 "Pobierz link" at bounding box center [677, 221] width 46 height 10
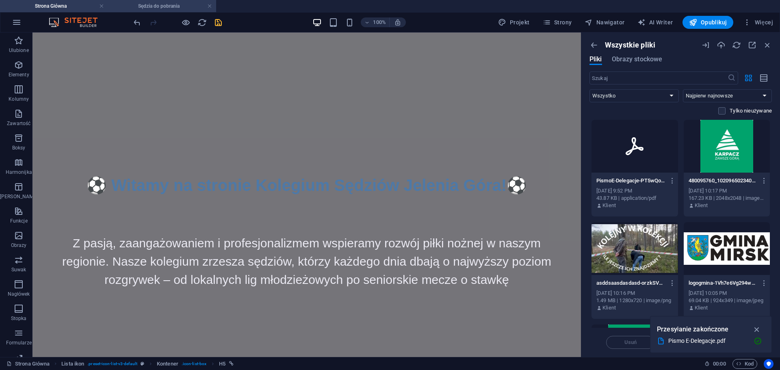
click at [171, 6] on h4 "Sędzia do pobrania" at bounding box center [162, 6] width 108 height 9
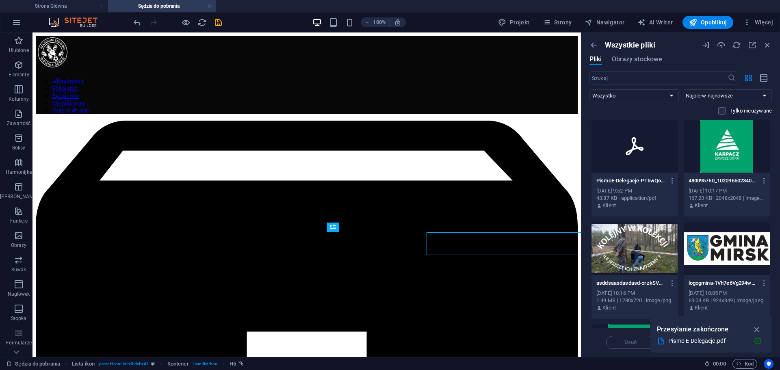
scroll to position [0, 0]
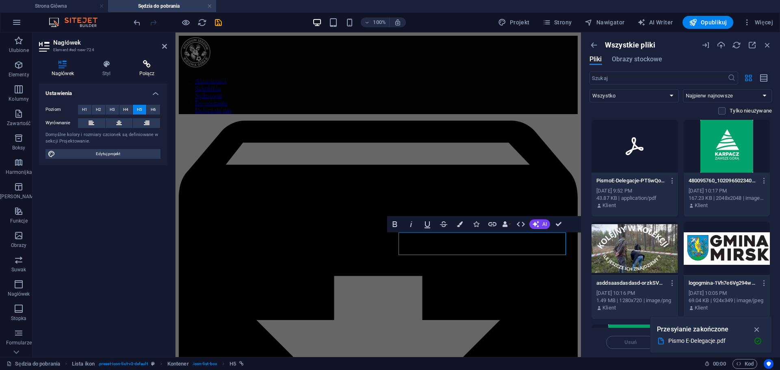
click at [143, 63] on icon at bounding box center [147, 64] width 40 height 8
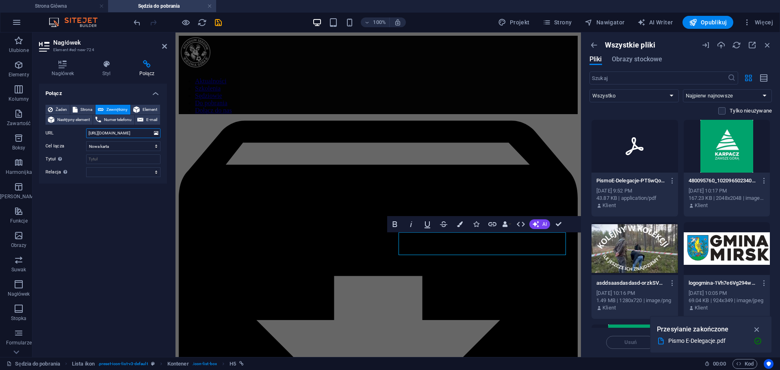
click at [115, 133] on input "[URL][DOMAIN_NAME]" at bounding box center [123, 133] width 74 height 10
paste input "899647/PismoE-Delegacje-PT5wQoNNvbGx3-67fhpv0Q"
type input "[URL][DOMAIN_NAME]"
click at [220, 21] on icon "save" at bounding box center [218, 22] width 9 height 9
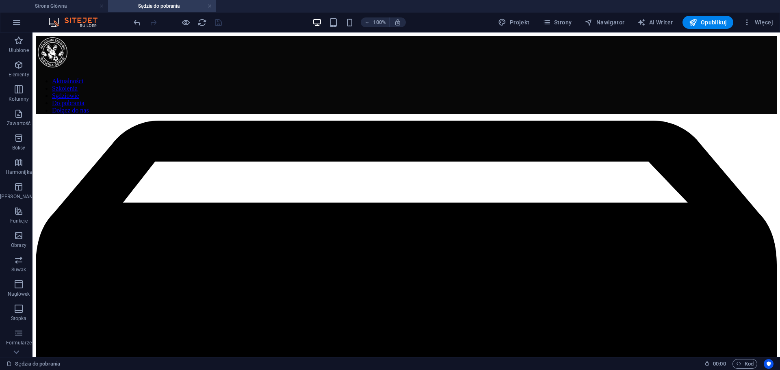
drag, startPoint x: 79, startPoint y: 5, endPoint x: 131, endPoint y: 4, distance: 52.0
click at [79, 5] on h4 "Strona Główna" at bounding box center [54, 6] width 108 height 9
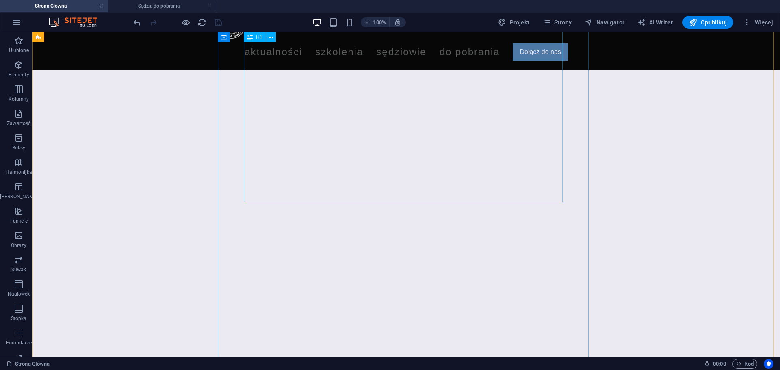
scroll to position [0, 0]
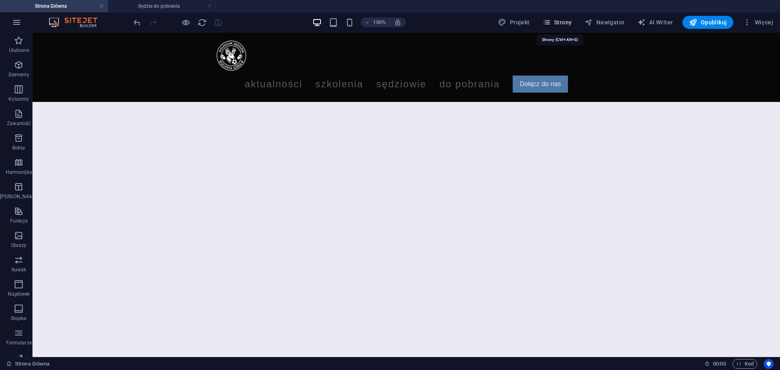
click at [550, 25] on icon "button" at bounding box center [546, 22] width 8 height 8
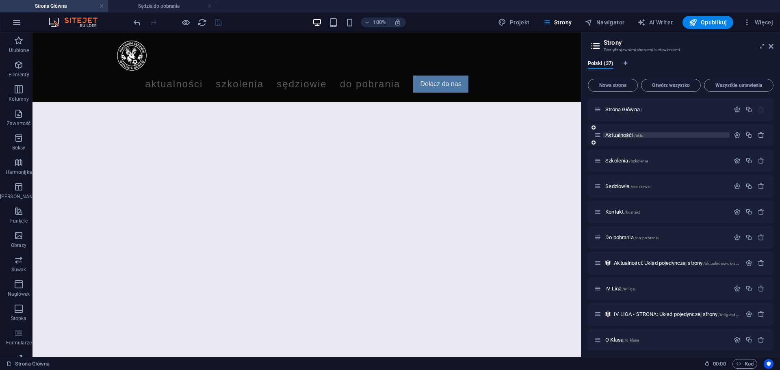
click at [626, 134] on span "Aktualnośći /aktu" at bounding box center [624, 135] width 38 height 6
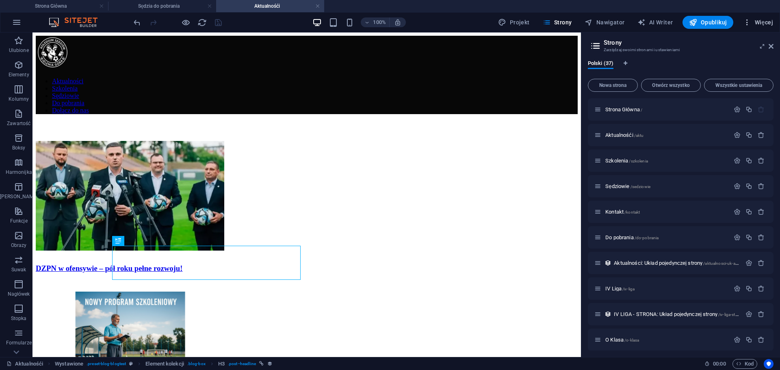
click at [755, 19] on span "Więcej" at bounding box center [758, 22] width 30 height 8
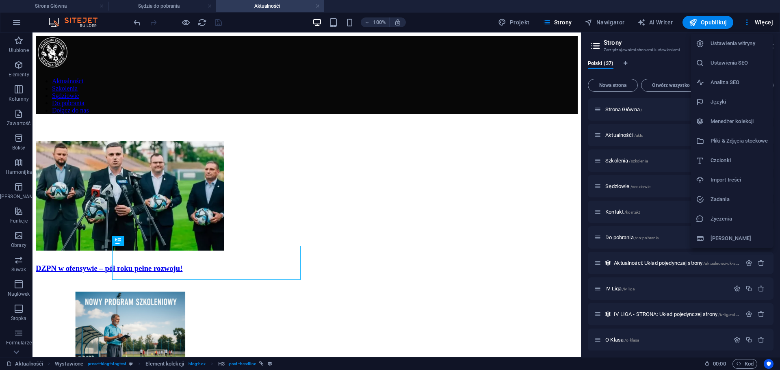
click at [736, 119] on h6 "Menedżer kolekcji" at bounding box center [738, 122] width 57 height 10
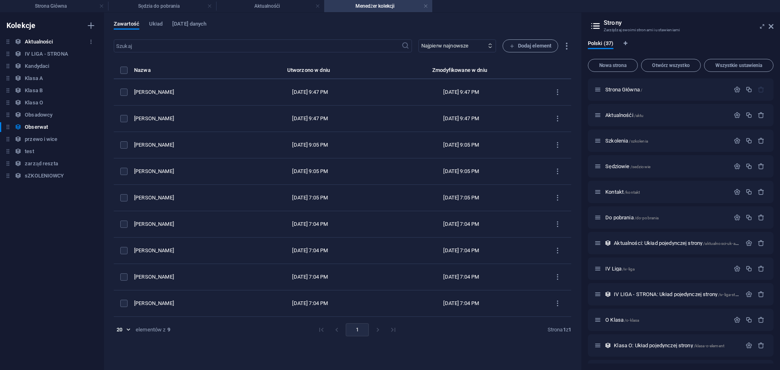
click at [47, 41] on h6 "Aktualności" at bounding box center [39, 42] width 28 height 10
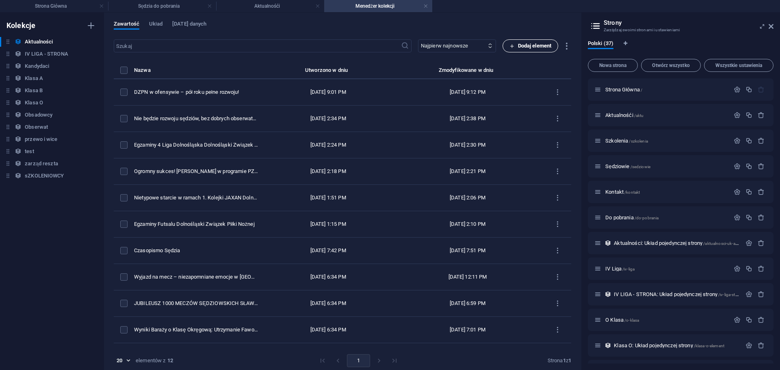
click at [504, 43] on button "Dodaj element" at bounding box center [530, 45] width 56 height 13
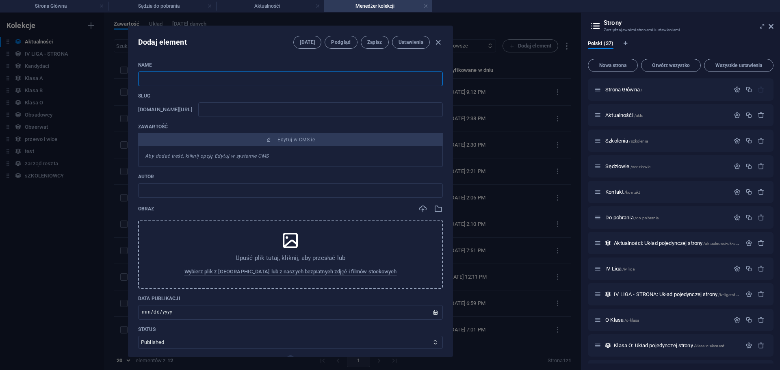
click at [241, 82] on input "text" at bounding box center [290, 78] width 305 height 15
click at [253, 244] on div "Upuść plik tutaj, kliknij, aby przesłać lub Wybierz plik z Plików lub z naszych…" at bounding box center [290, 254] width 305 height 69
click at [285, 186] on input "text" at bounding box center [290, 190] width 305 height 15
type input "[PERSON_NAME]"
click at [280, 156] on div "Aby dodać treść, kliknij opcję Edytuj w systemie CMS" at bounding box center [290, 156] width 305 height 21
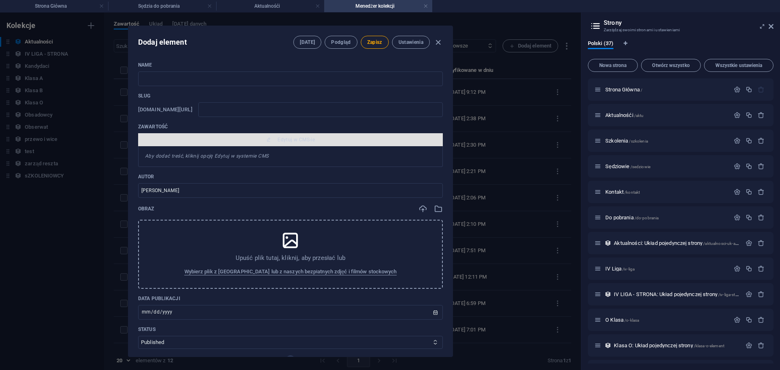
click at [287, 136] on button "Edytuj w CMS-ie" at bounding box center [290, 139] width 305 height 13
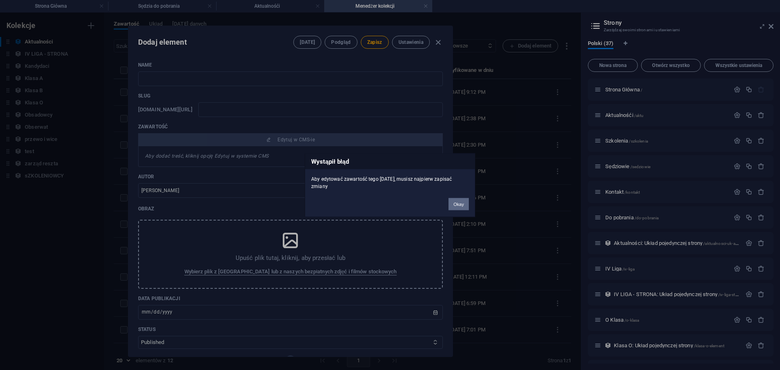
click at [457, 198] on button "Okay" at bounding box center [458, 204] width 20 height 12
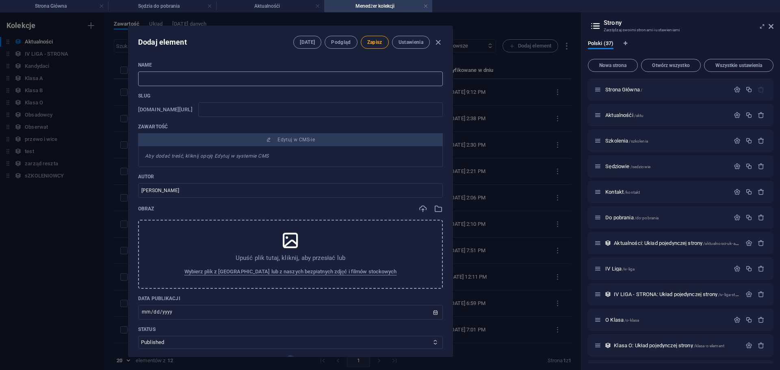
click at [216, 81] on input "text" at bounding box center [290, 78] width 305 height 15
paste input "Młody sędzia z Jeleniej Góry na meczu Betclic 1 Ligi!"
type input "Młody sędzia z Jeleniej Góry na meczu Betclic 1 Ligi!"
type input "m-ody-sedzia-z-jeleniej-gory-na-meczu-betclic-1-ligi"
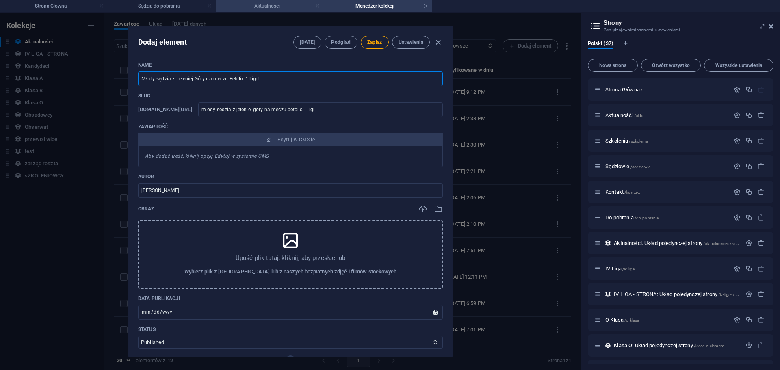
type input "Młody sędzia z Jeleniej Góry na meczu Betclic 1 Ligi!"
click at [287, 248] on icon at bounding box center [290, 240] width 20 height 20
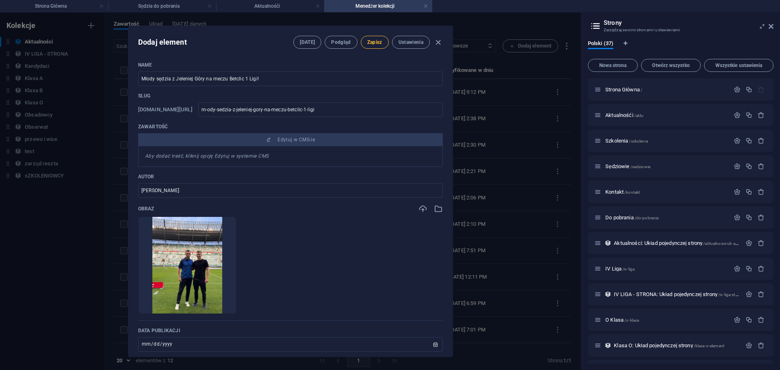
click at [370, 43] on span "Zapisz" at bounding box center [374, 42] width 15 height 6
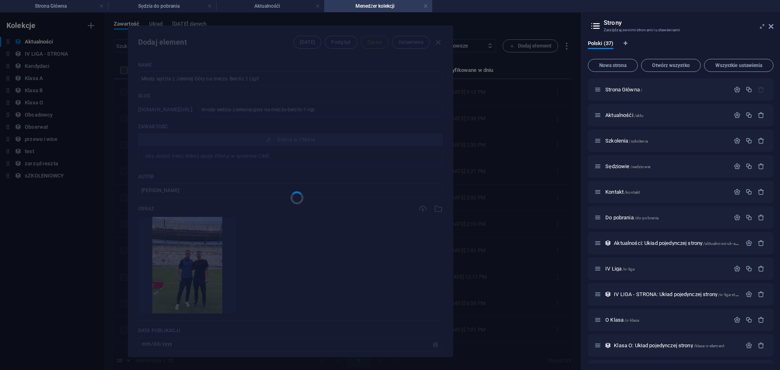
type input "m-ody-sedzia-z-jeleniej-gory-na-meczu-betclic-1-ligi"
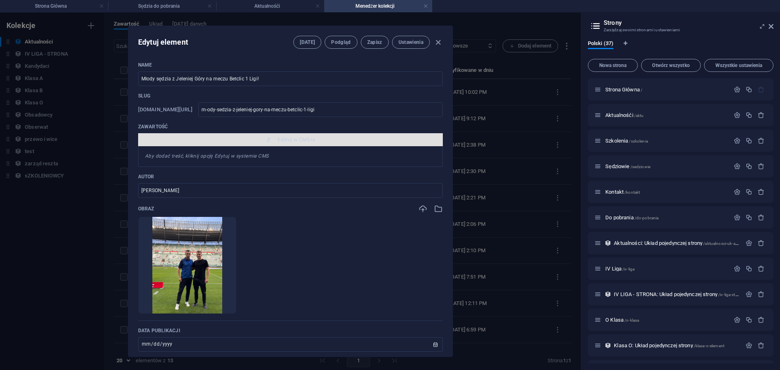
click at [300, 140] on span "Edytuj w CMS-ie" at bounding box center [295, 139] width 37 height 6
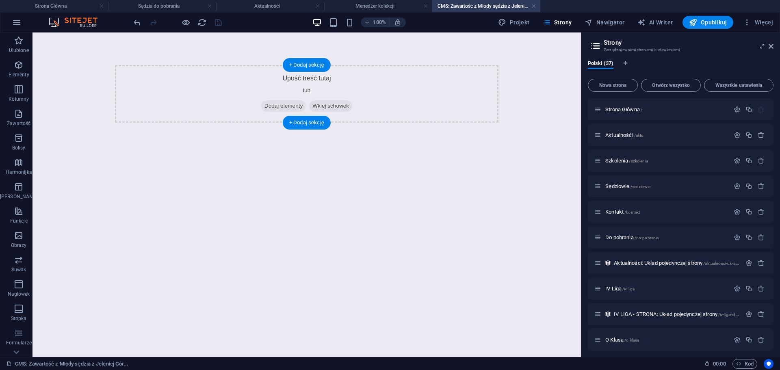
click at [211, 76] on div "Upuść treść tutaj lub Dodaj elementy Wklej schowek" at bounding box center [306, 94] width 383 height 58
click at [231, 92] on div "Upuść treść tutaj lub Dodaj elementy Wklej schowek" at bounding box center [306, 94] width 383 height 58
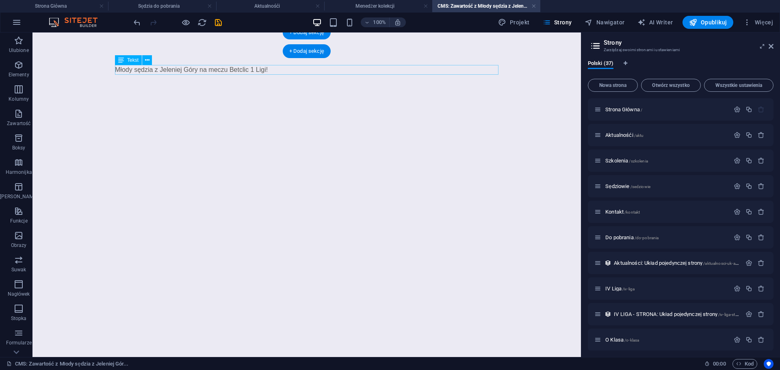
click at [273, 71] on div "Młody sędzia z Jeleniej Góry na meczu Betclic 1 Ligi!" at bounding box center [306, 70] width 383 height 10
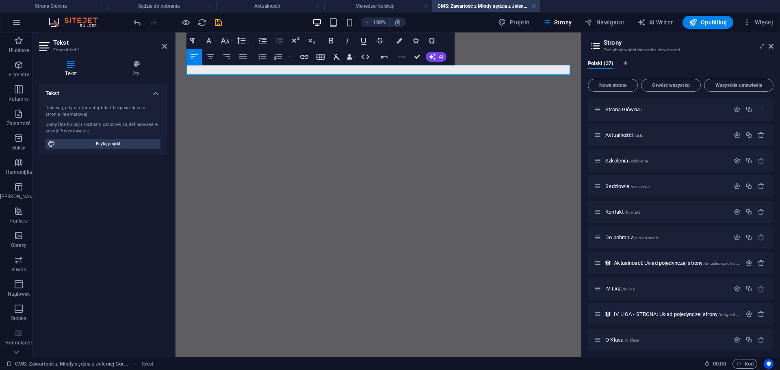
click at [278, 70] on p at bounding box center [377, 70] width 383 height 10
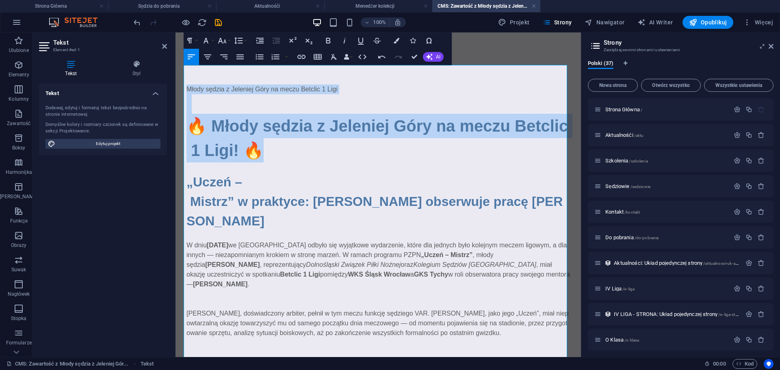
drag, startPoint x: 224, startPoint y: 155, endPoint x: 350, endPoint y: 118, distance: 131.3
click at [175, 85] on html "Młody sędzia z Jeleniej Góry na meczu Betclic 1 Ligi 🔥 Młody sędzia z Jeleniej …" at bounding box center [377, 259] width 405 height 455
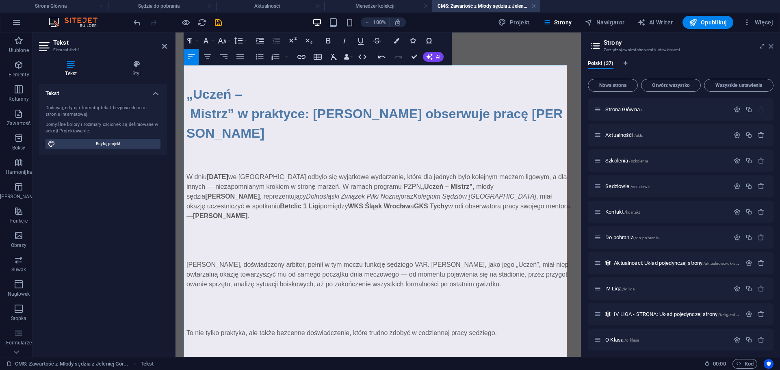
click at [769, 47] on icon at bounding box center [770, 46] width 5 height 6
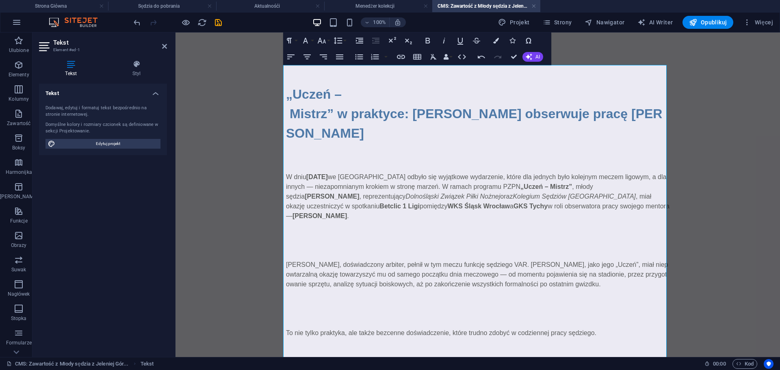
click at [338, 231] on p at bounding box center [477, 236] width 383 height 10
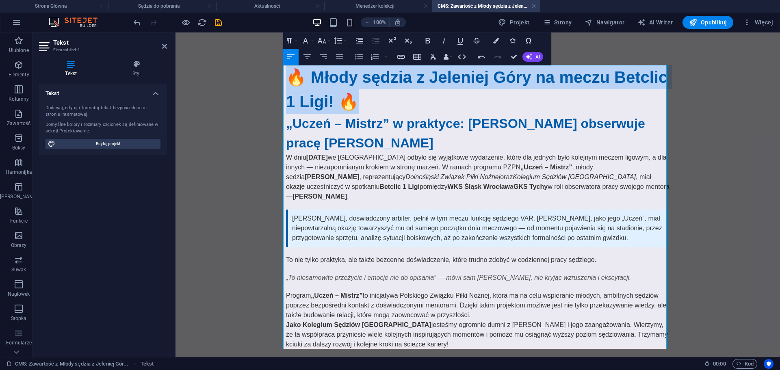
drag, startPoint x: 417, startPoint y: 107, endPoint x: 283, endPoint y: 77, distance: 136.9
click at [286, 77] on h1 "🔥 Młody sędzia z Jeleniej Góry na meczu Betclic 1 Ligi! 🔥" at bounding box center [477, 89] width 383 height 49
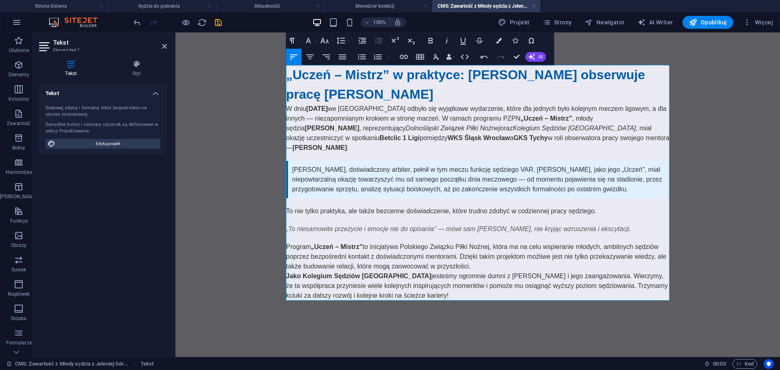
click at [733, 246] on body "„Uczeń – Mistrz” w praktyce: [PERSON_NAME] obserwuje pracę [PERSON_NAME] W dniu…" at bounding box center [477, 187] width 604 height 310
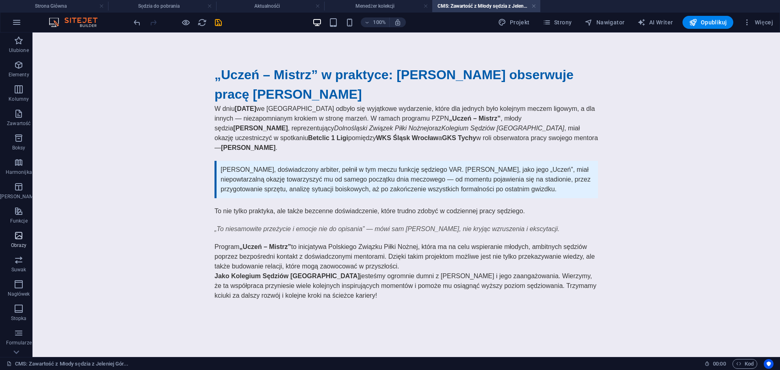
click at [12, 241] on span "Obrazy" at bounding box center [18, 240] width 37 height 19
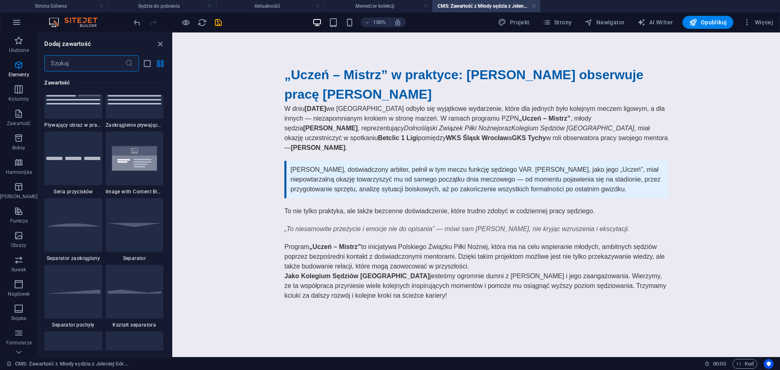
scroll to position [4117, 0]
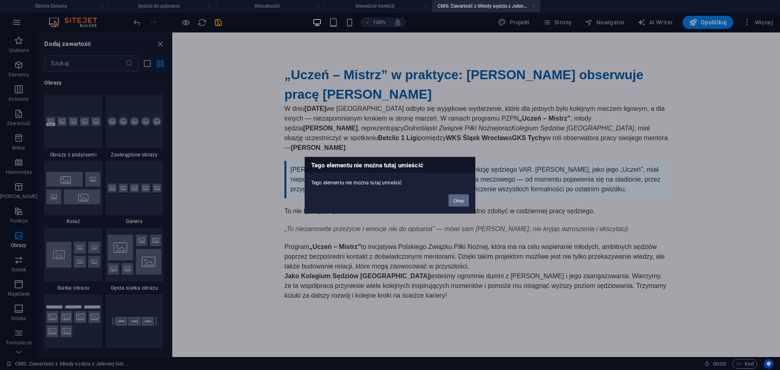
click at [456, 203] on button "Okay" at bounding box center [458, 200] width 20 height 12
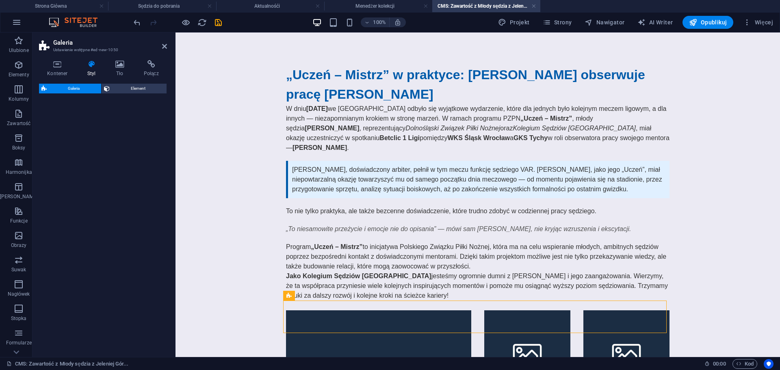
select select "rem"
select select "preset-gallery-v3-collage"
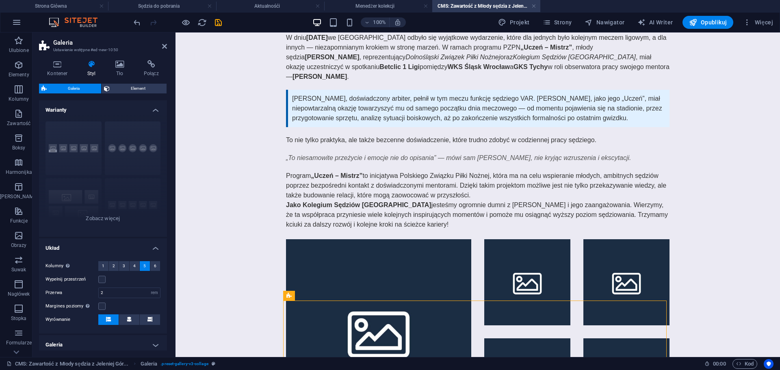
scroll to position [161, 0]
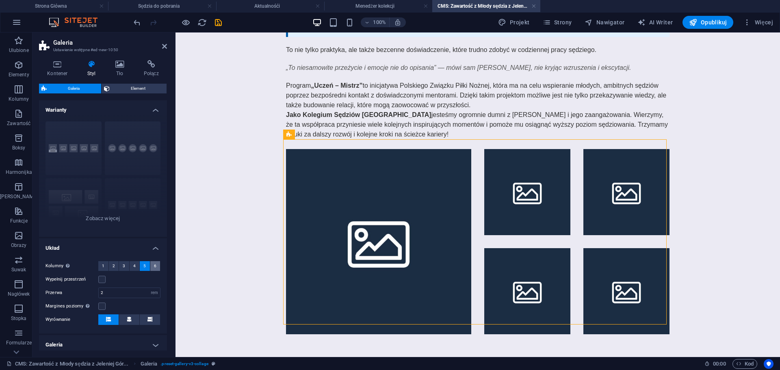
click at [152, 266] on button "6" at bounding box center [155, 266] width 10 height 10
click at [82, 191] on div "Podpisy Koło Kolaż Domyślny [PERSON_NAME] przesunięta" at bounding box center [103, 176] width 128 height 122
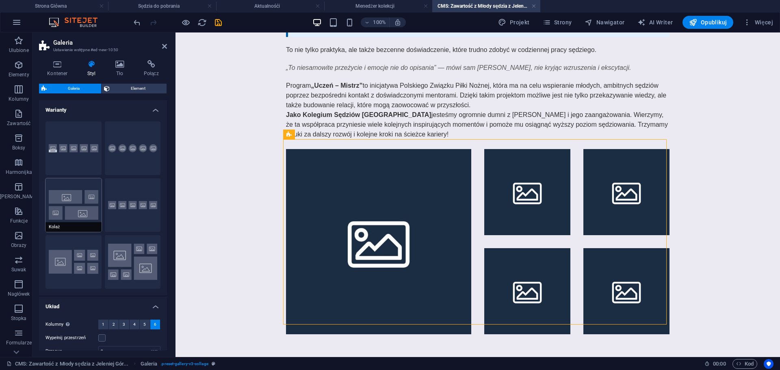
click at [69, 207] on button "Kolaż" at bounding box center [73, 205] width 56 height 54
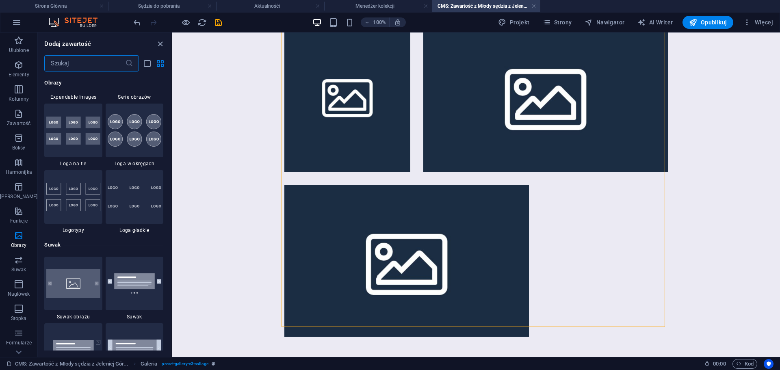
scroll to position [4483, 0]
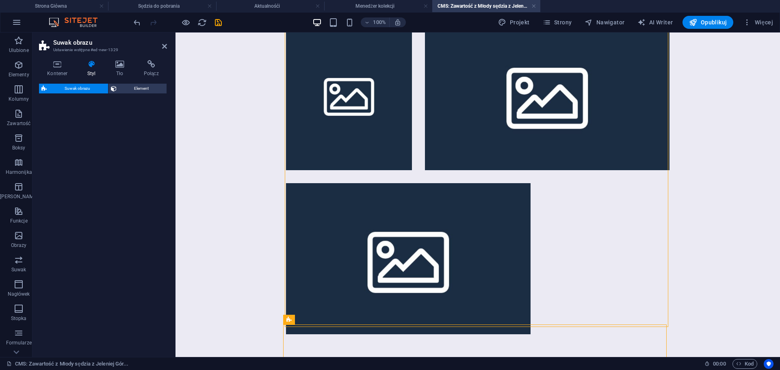
select select "rem"
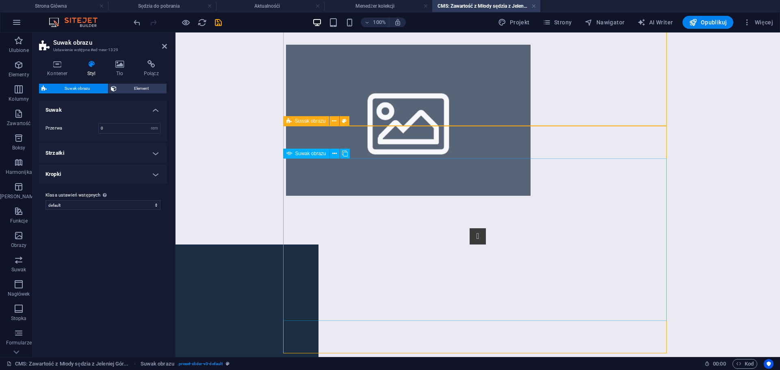
scroll to position [496, 0]
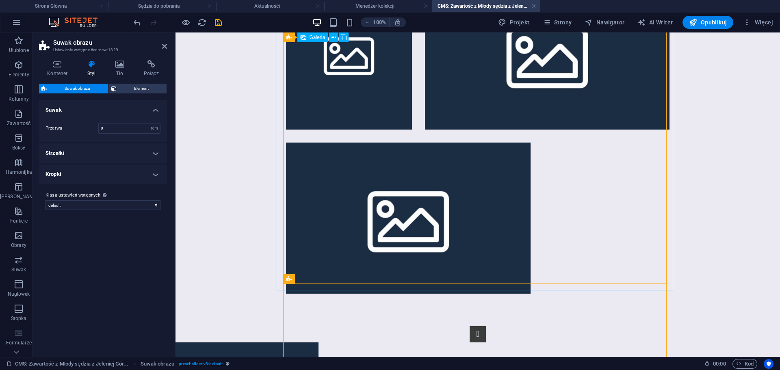
click at [561, 190] on div at bounding box center [477, 54] width 396 height 492
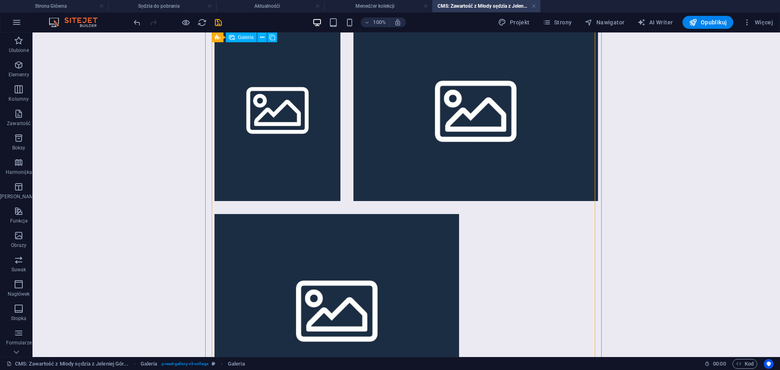
scroll to position [248, 0]
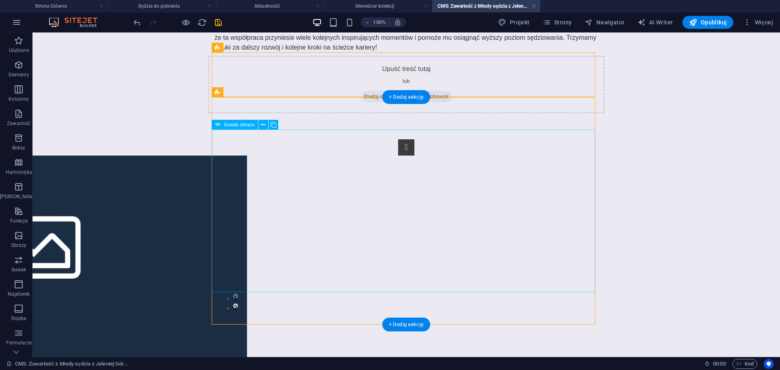
select select "px"
select select "ms"
select select "s"
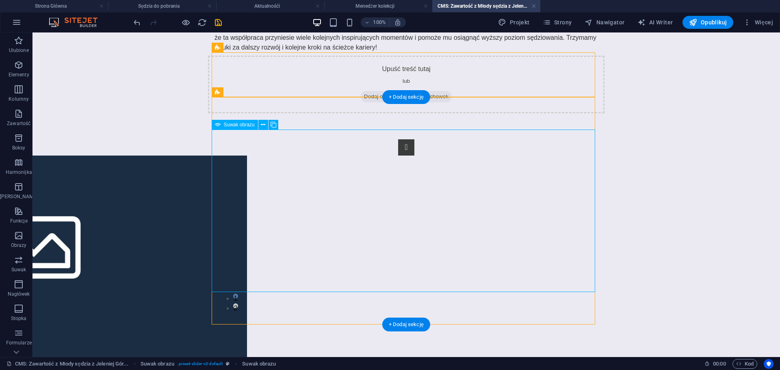
select select "progressive"
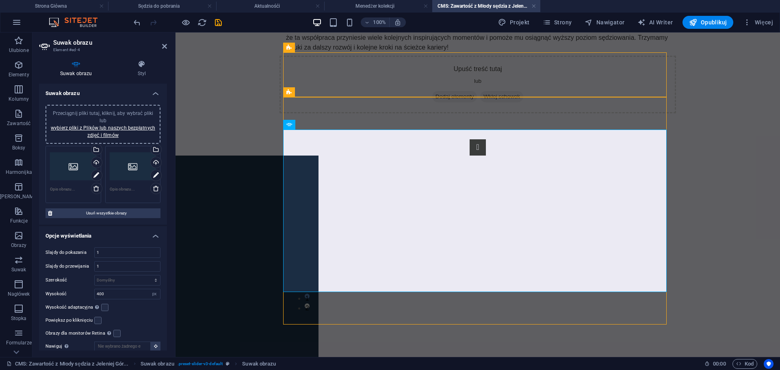
click at [153, 188] on icon at bounding box center [156, 188] width 6 height 6
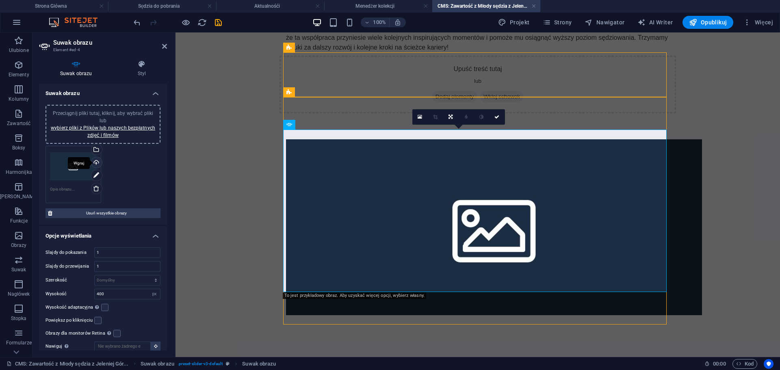
click at [95, 161] on div "Wgraj" at bounding box center [96, 163] width 12 height 12
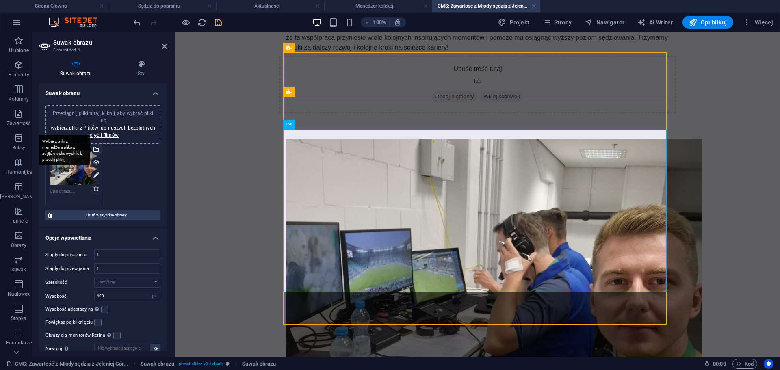
click at [90, 147] on div "Wybierz pliki z menedżera plików, zdjęć stockowych lub prześlij plik(i)" at bounding box center [63, 150] width 53 height 30
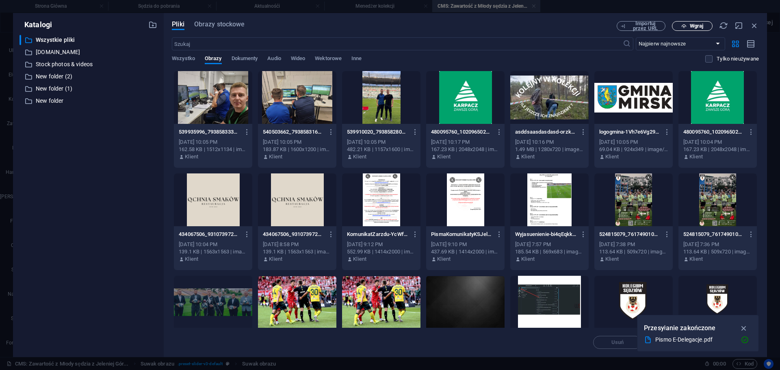
click at [694, 26] on span "Wgraj" at bounding box center [695, 26] width 13 height 5
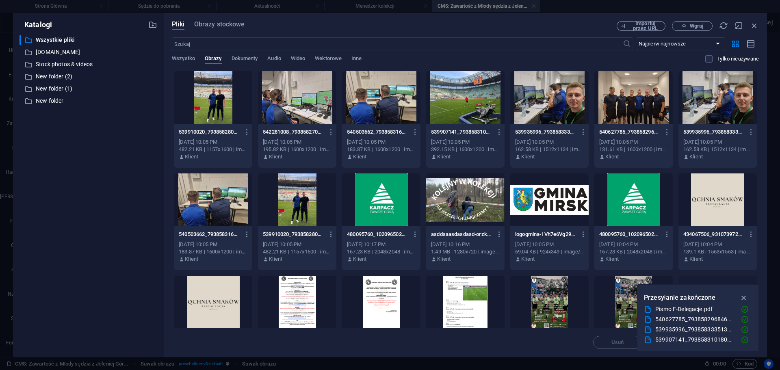
click at [233, 115] on div at bounding box center [213, 97] width 78 height 53
click at [309, 100] on div at bounding box center [297, 97] width 78 height 53
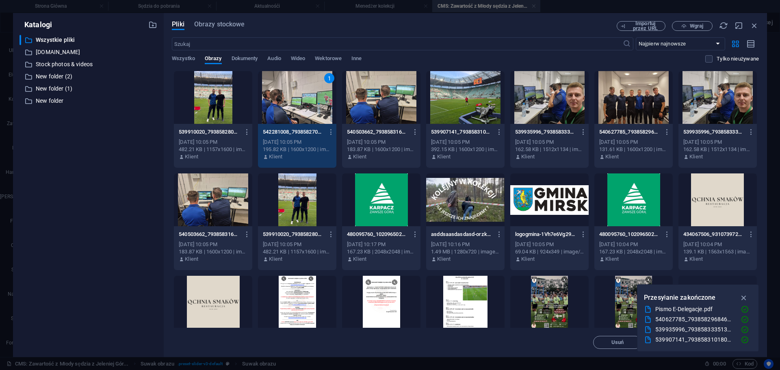
click at [385, 102] on div at bounding box center [381, 97] width 78 height 53
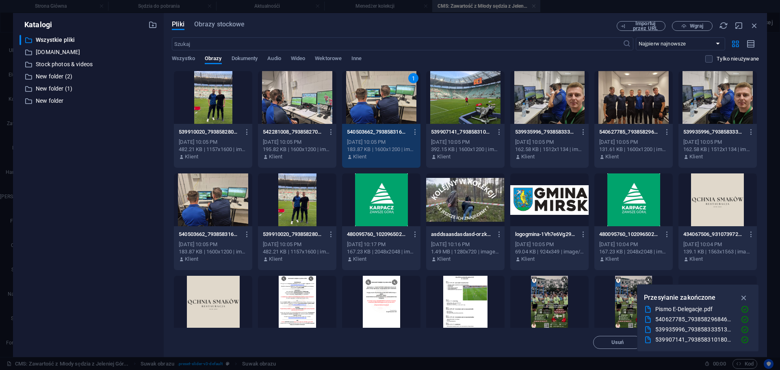
click at [486, 103] on div at bounding box center [465, 97] width 78 height 53
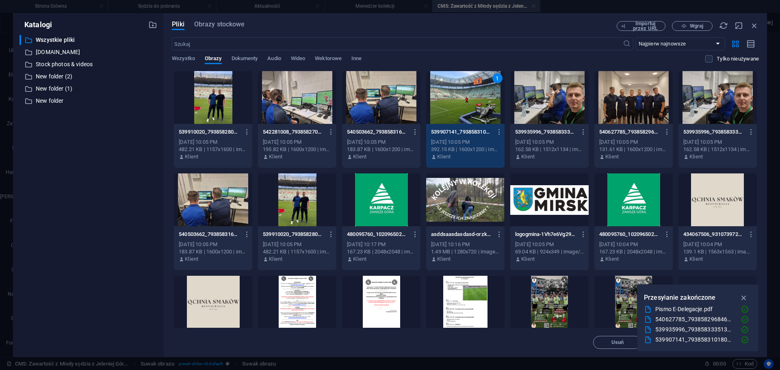
click at [544, 104] on div at bounding box center [549, 97] width 78 height 53
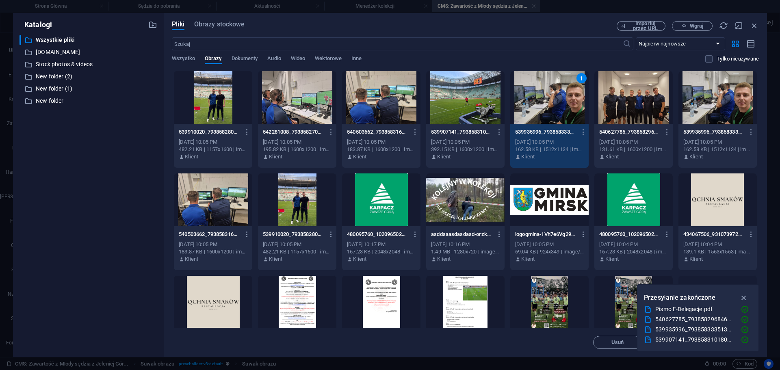
click at [626, 110] on div at bounding box center [633, 97] width 78 height 53
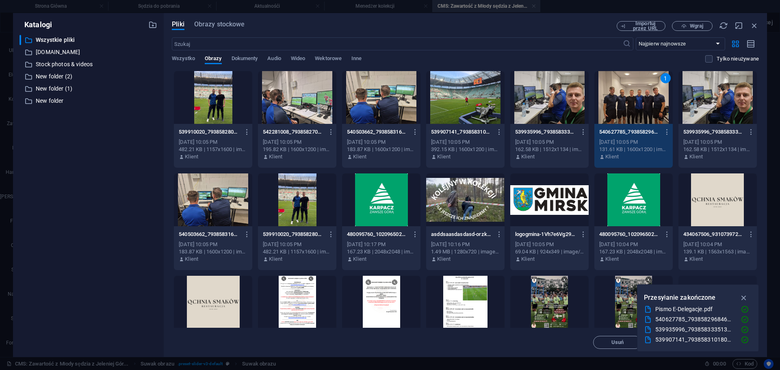
click at [555, 108] on div at bounding box center [549, 97] width 78 height 53
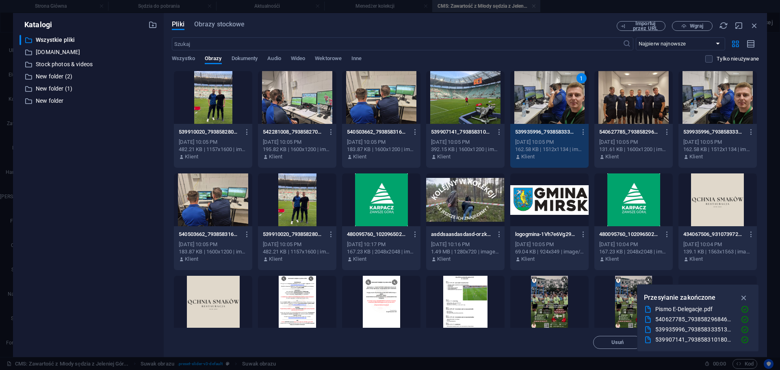
click at [625, 107] on div at bounding box center [633, 97] width 78 height 53
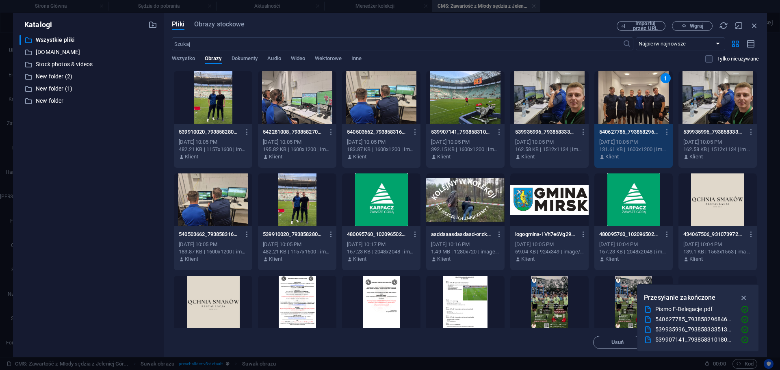
drag, startPoint x: 173, startPoint y: 65, endPoint x: 522, endPoint y: 71, distance: 348.8
click at [509, 69] on div "Wszystko Obrazy Dokumenty Audio Wideo Wektorowe Inne" at bounding box center [438, 62] width 533 height 15
click at [557, 100] on div at bounding box center [549, 97] width 78 height 53
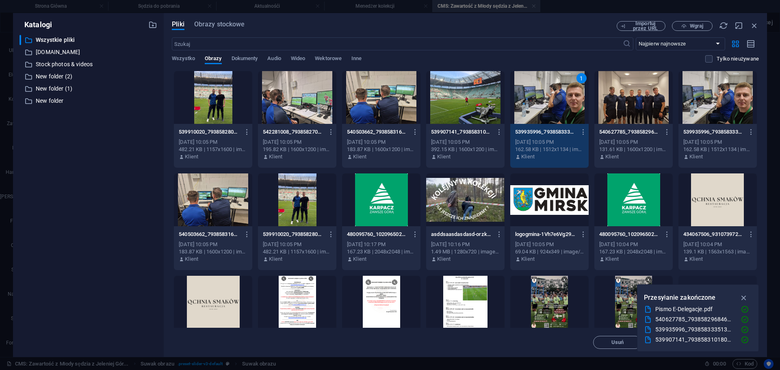
click at [616, 99] on div at bounding box center [633, 97] width 78 height 53
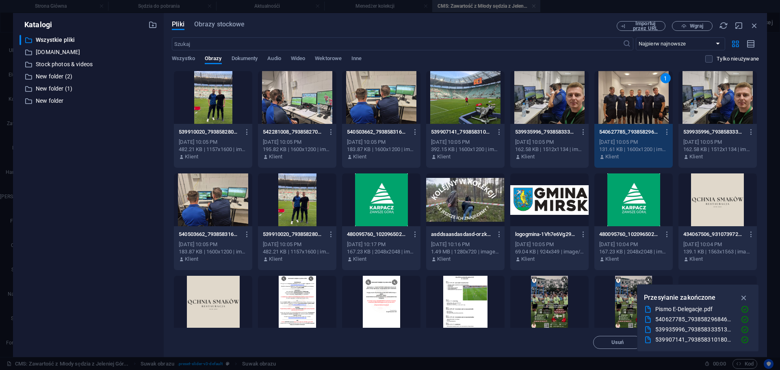
click at [547, 96] on div at bounding box center [549, 97] width 78 height 53
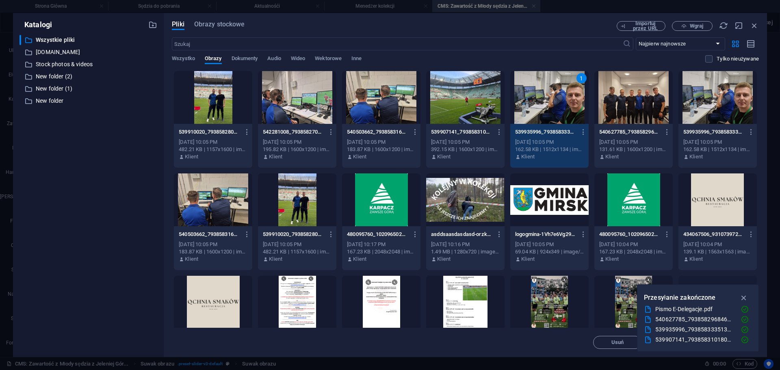
click at [655, 97] on div at bounding box center [633, 97] width 78 height 53
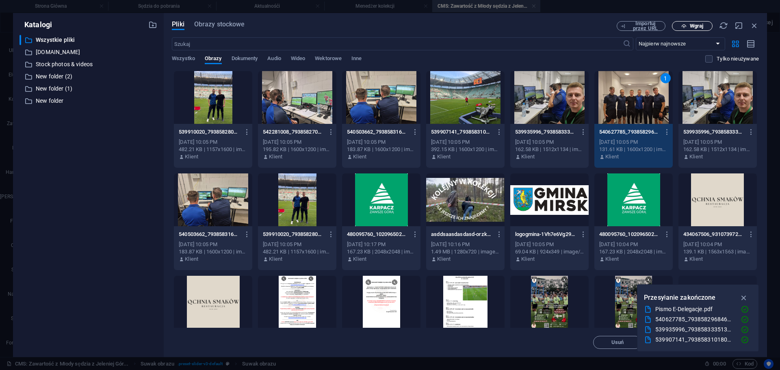
click at [701, 26] on span "Wgraj" at bounding box center [695, 26] width 13 height 5
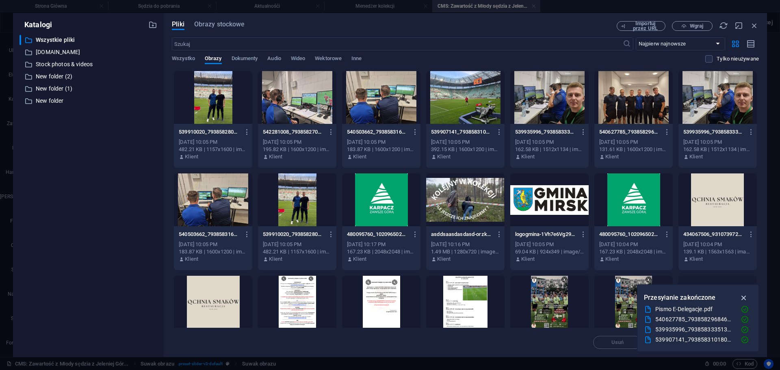
click at [746, 295] on icon "button" at bounding box center [743, 297] width 9 height 9
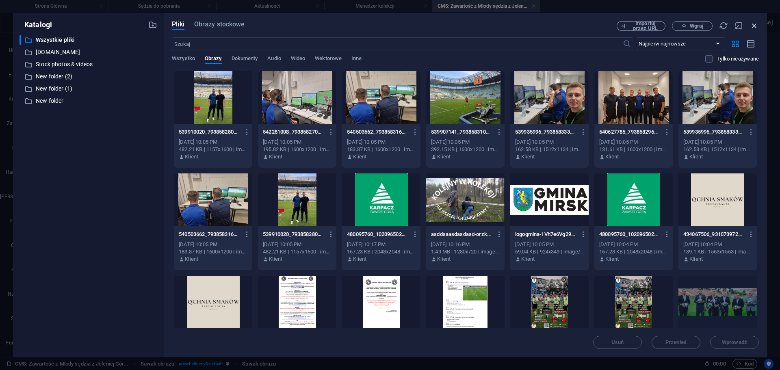
click at [754, 28] on icon "button" at bounding box center [754, 25] width 9 height 9
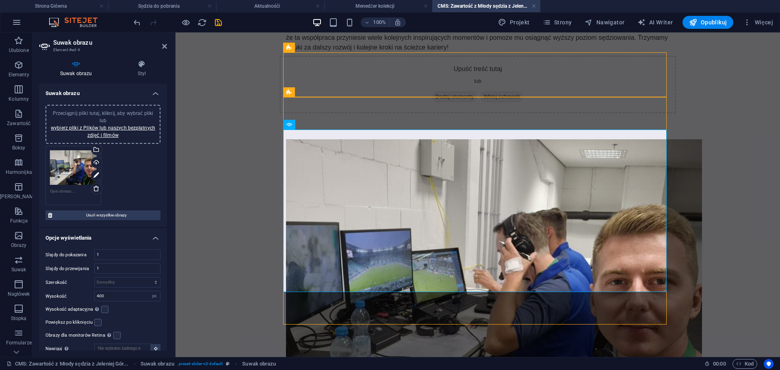
click at [119, 131] on div "Przeciągnij pliki tutaj, kliknij, aby wybrać pliki lub wybierz pliki z Plików l…" at bounding box center [102, 124] width 105 height 29
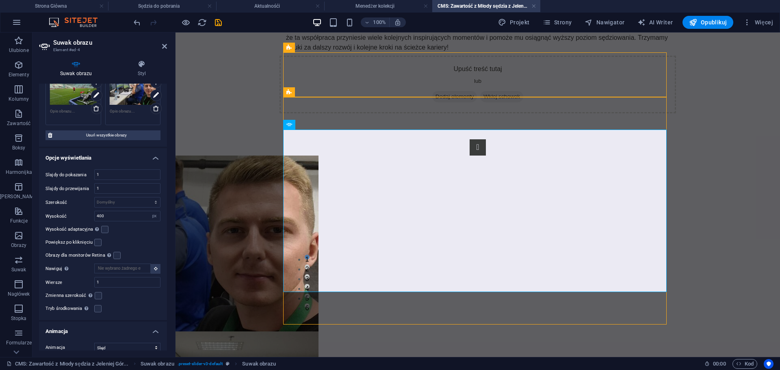
scroll to position [244, 0]
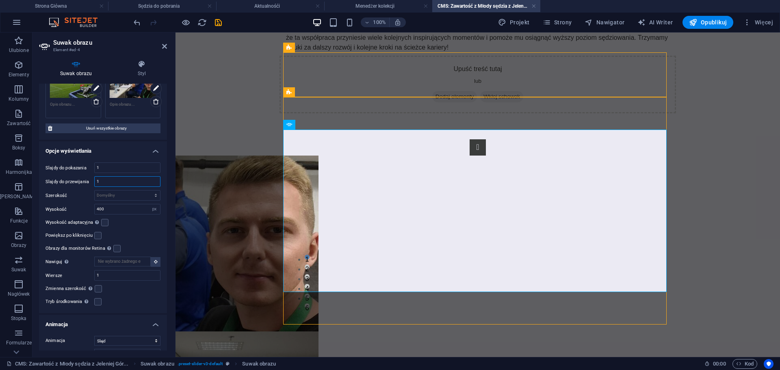
drag, startPoint x: 111, startPoint y: 180, endPoint x: 76, endPoint y: 181, distance: 34.9
click at [76, 181] on div "Slajdy do przewijania 1" at bounding box center [102, 181] width 115 height 11
type input "6"
click at [142, 223] on div "Wysokość adaptacyjna Automatycznie dostosuj wysokość pojedynczych suwaków pozio…" at bounding box center [102, 223] width 115 height 10
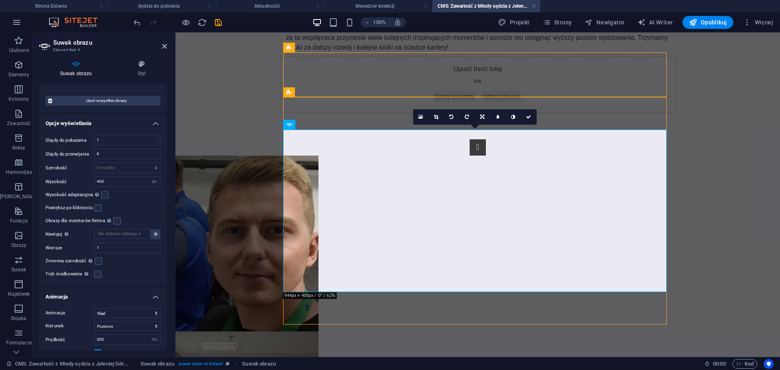
scroll to position [284, 0]
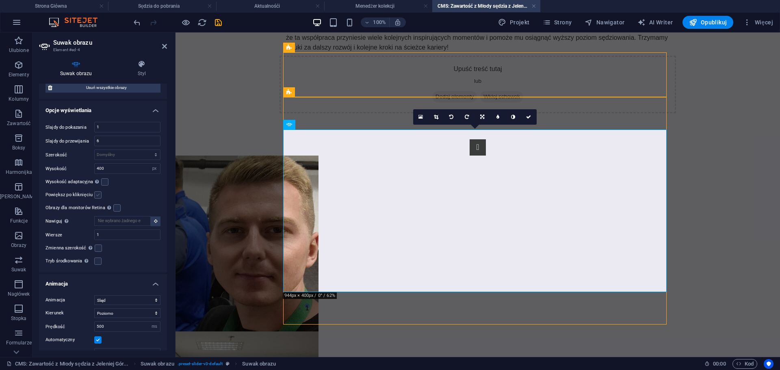
click at [94, 192] on label at bounding box center [97, 194] width 7 height 7
click at [0, 0] on input "Powiększ po kliknięciu" at bounding box center [0, 0] width 0 height 0
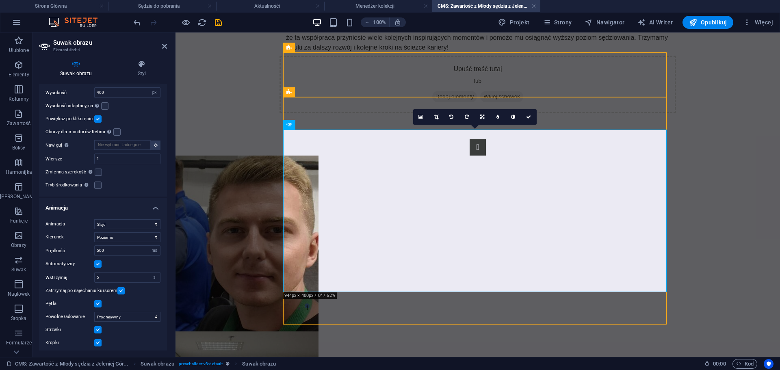
scroll to position [362, 0]
drag, startPoint x: 109, startPoint y: 246, endPoint x: 84, endPoint y: 246, distance: 24.8
click at [84, 246] on div "Prędkość 500 s ms" at bounding box center [102, 249] width 115 height 11
type input "800"
click at [120, 289] on label at bounding box center [120, 288] width 7 height 7
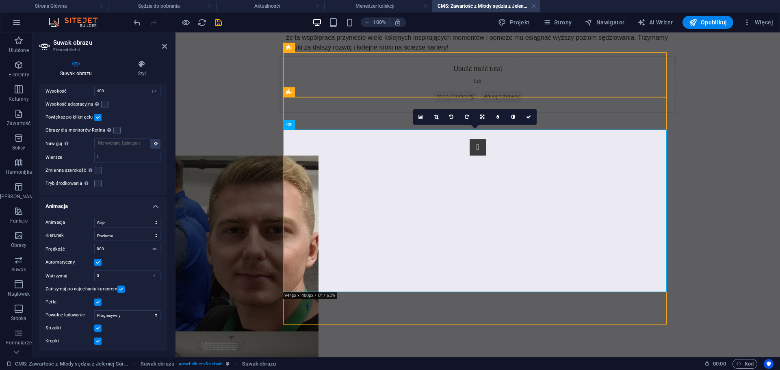
click at [0, 0] on input "Zatrzymaj po najechaniu kursorem" at bounding box center [0, 0] width 0 height 0
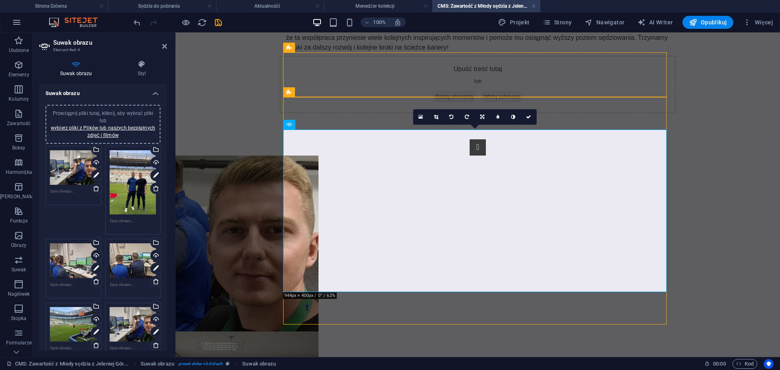
scroll to position [284, 0]
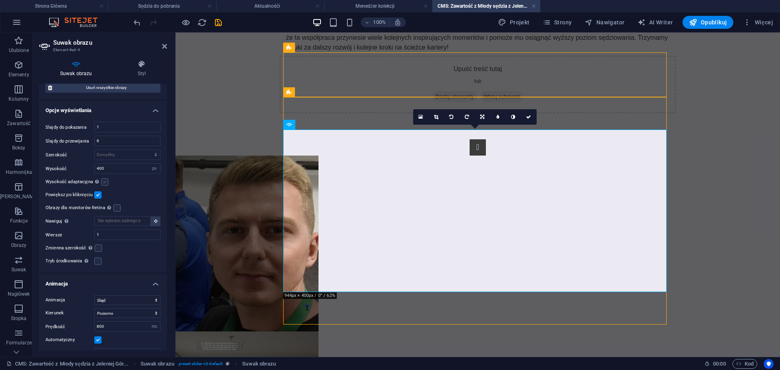
click at [105, 179] on label at bounding box center [104, 181] width 7 height 7
click at [0, 0] on input "Wysokość adaptacyjna Automatycznie dostosuj wysokość pojedynczych suwaków pozio…" at bounding box center [0, 0] width 0 height 0
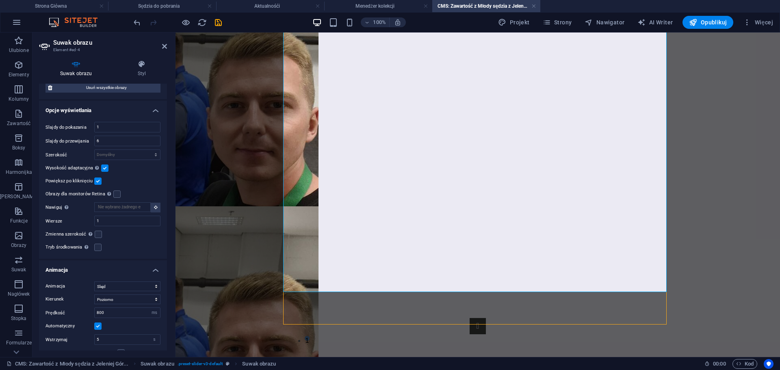
click at [211, 163] on body "„Uczeń – Mistrz” w praktyce: Bartosz Gajewnik obserwuje pracę Jarosława Przybył…" at bounding box center [477, 29] width 604 height 740
click at [217, 23] on icon "save" at bounding box center [218, 22] width 9 height 9
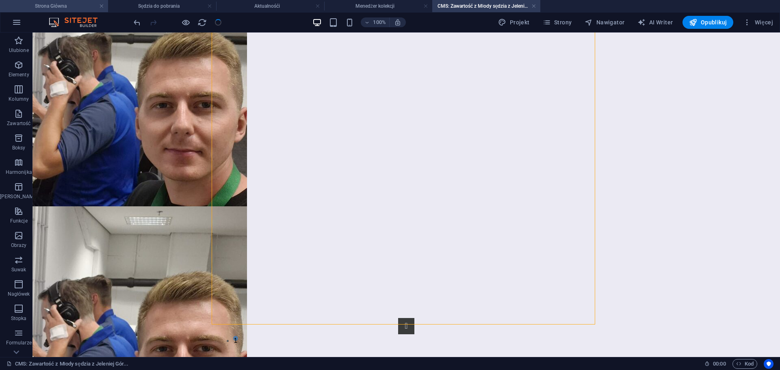
click at [80, 6] on h4 "Strona Główna" at bounding box center [54, 6] width 108 height 9
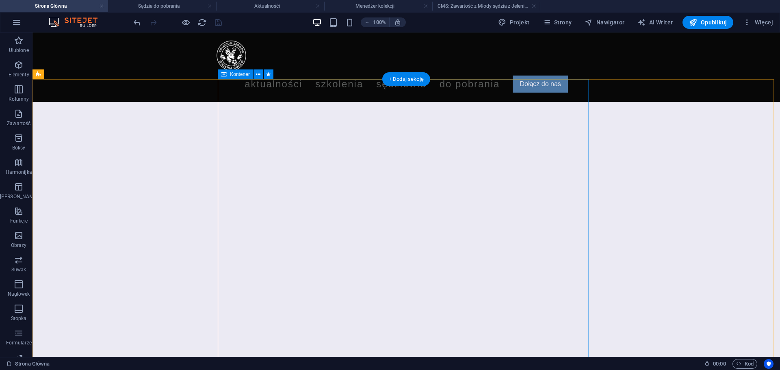
scroll to position [0, 0]
click at [711, 18] on button "Opublikuj" at bounding box center [707, 22] width 51 height 13
click at [225, 24] on div "100% Projekt Strony Nawigator AI Writer Opublikuj Więcej" at bounding box center [454, 22] width 644 height 13
click at [219, 23] on div at bounding box center [177, 22] width 91 height 13
click at [707, 23] on span "Opublikuj" at bounding box center [708, 22] width 38 height 8
